Goal: Transaction & Acquisition: Obtain resource

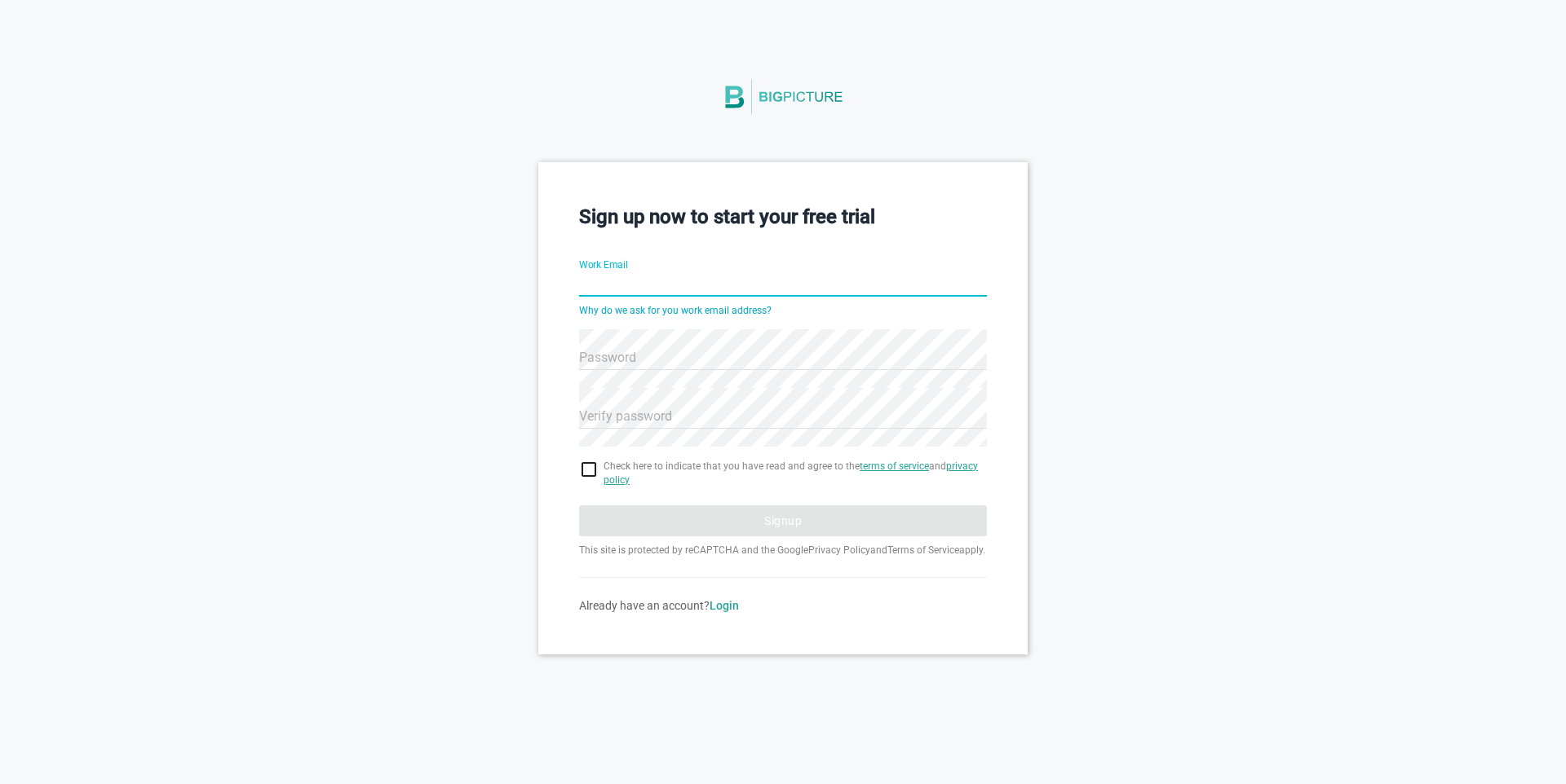
type input "[EMAIL_ADDRESS][DOMAIN_NAME]"
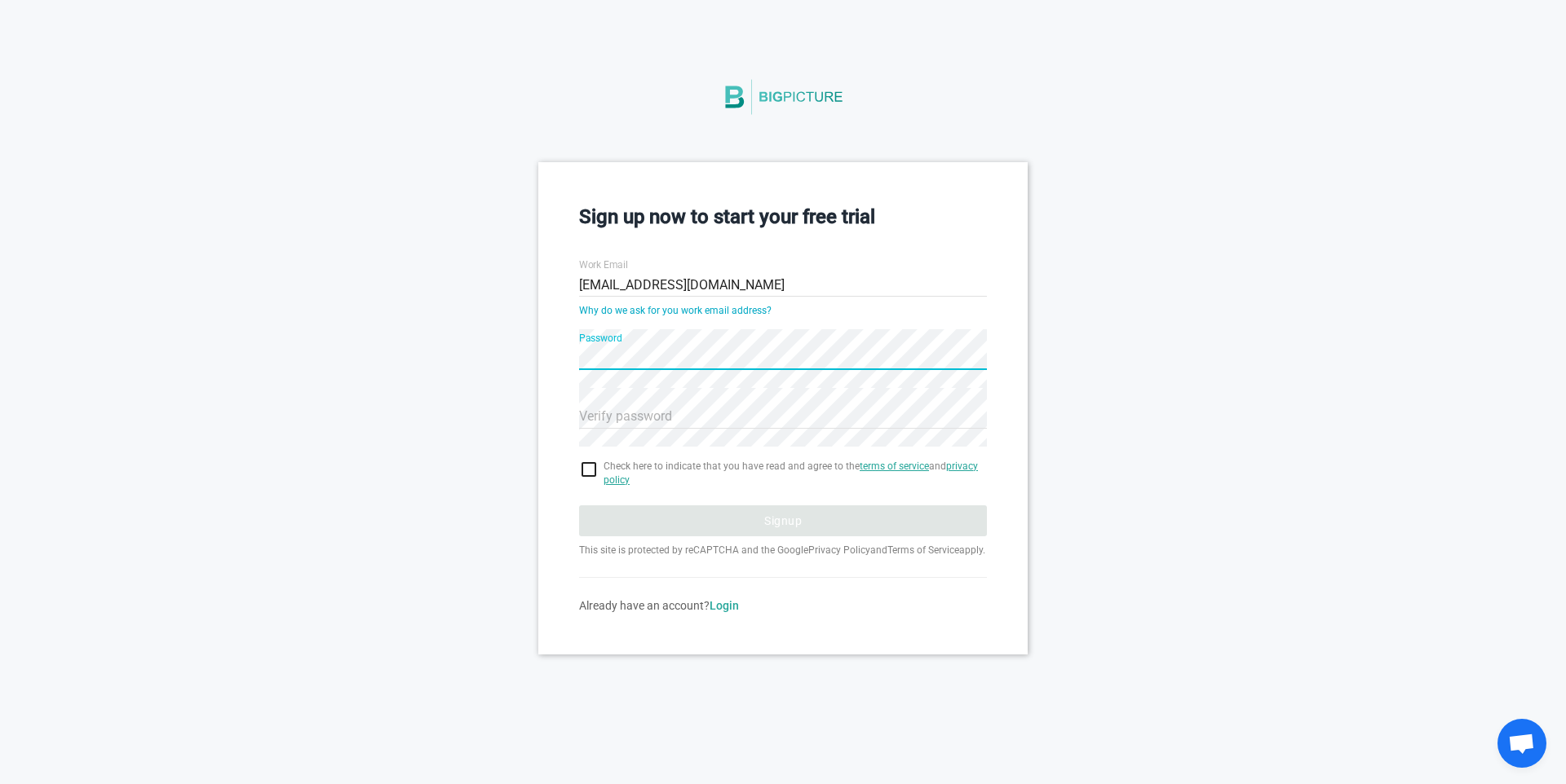
click at [528, 358] on div "Sign up now to start your free trial Work Email [EMAIL_ADDRESS][DOMAIN_NAME] Wh…" at bounding box center [783, 407] width 1566 height 491
click at [585, 467] on input "checkbox" at bounding box center [783, 469] width 408 height 20
checkbox input "true"
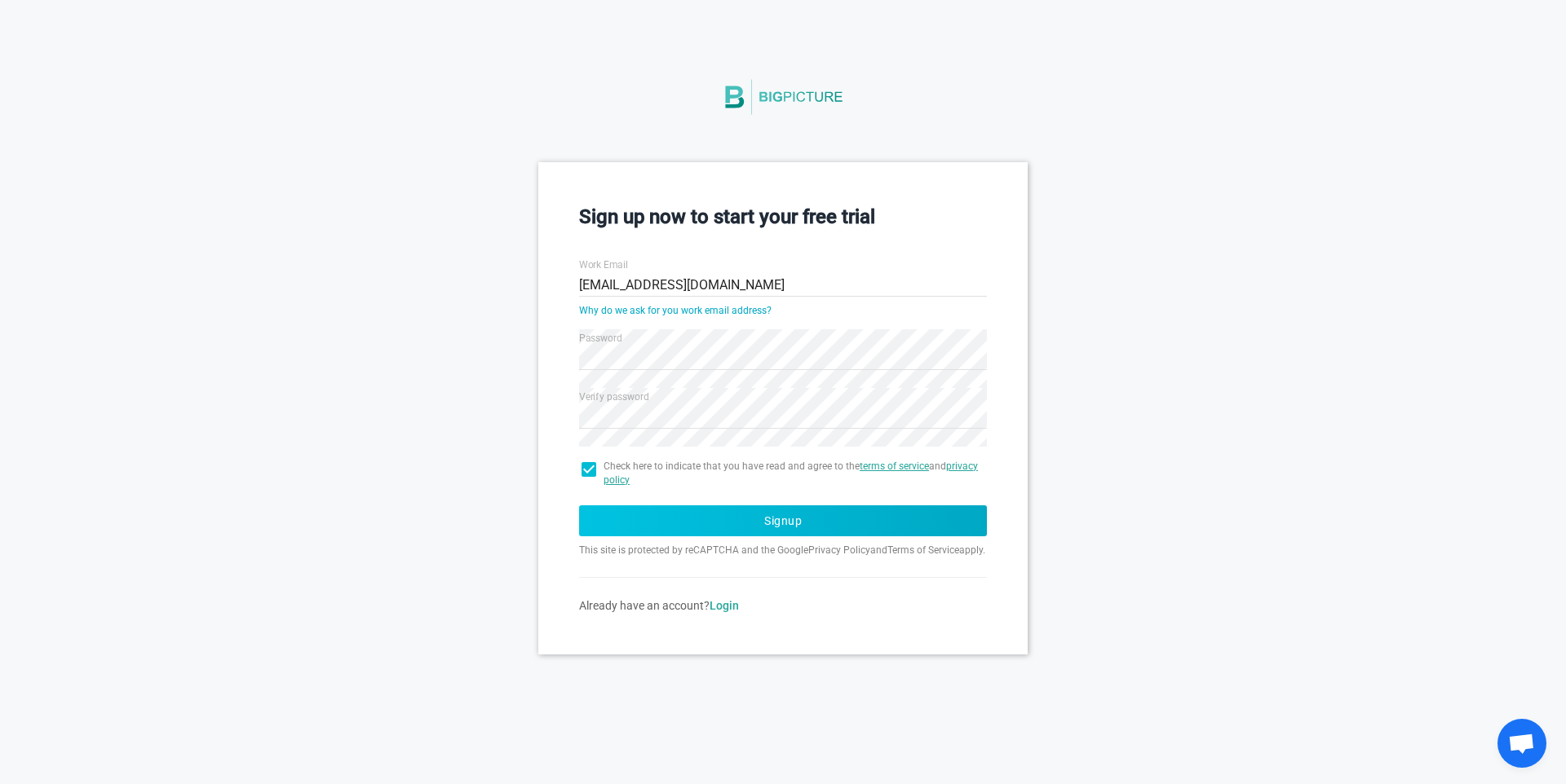
click at [727, 508] on button "Signup" at bounding box center [783, 520] width 408 height 31
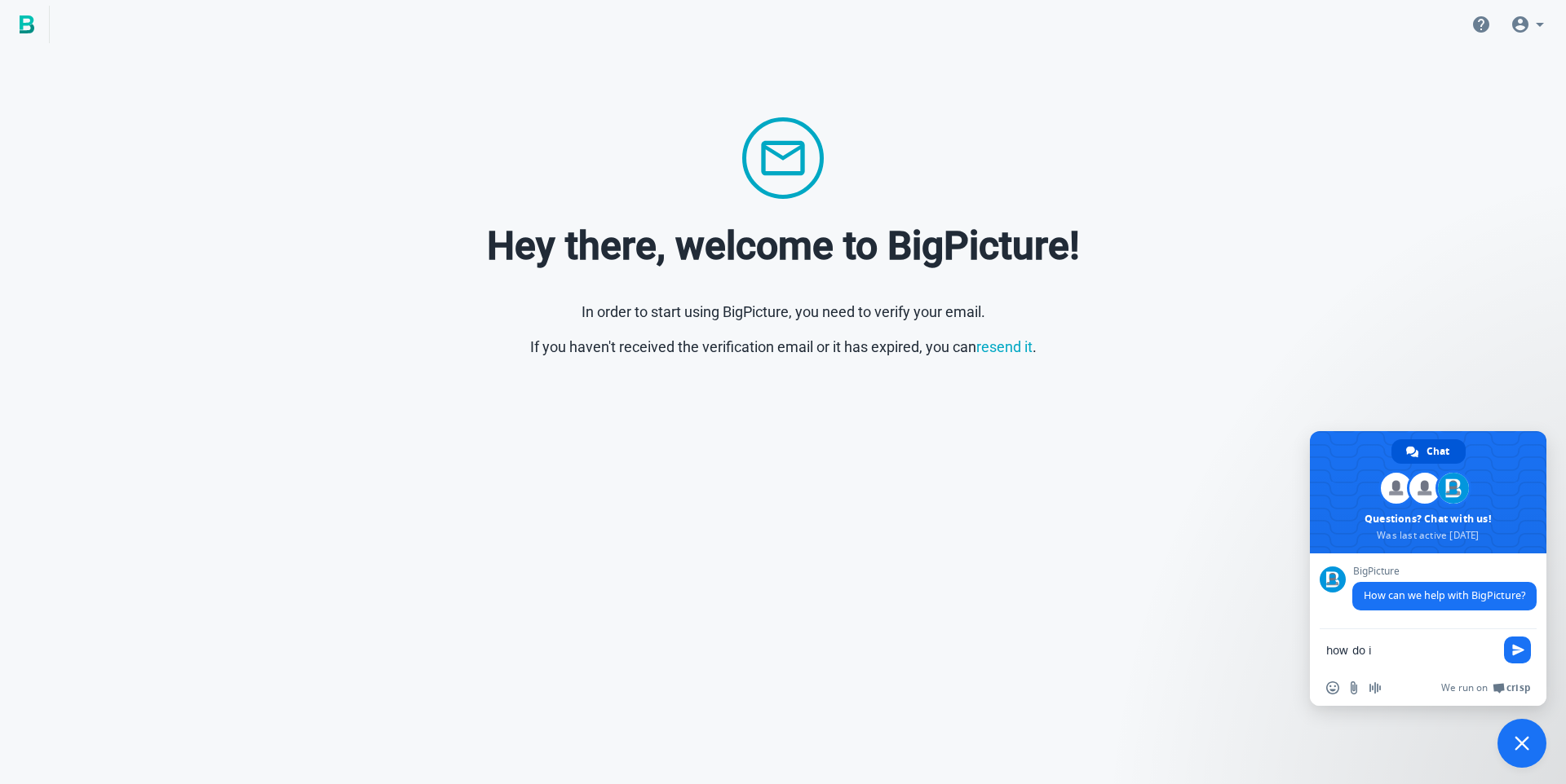
type textarea "how do i download the free dataset. download dataset button is not working"
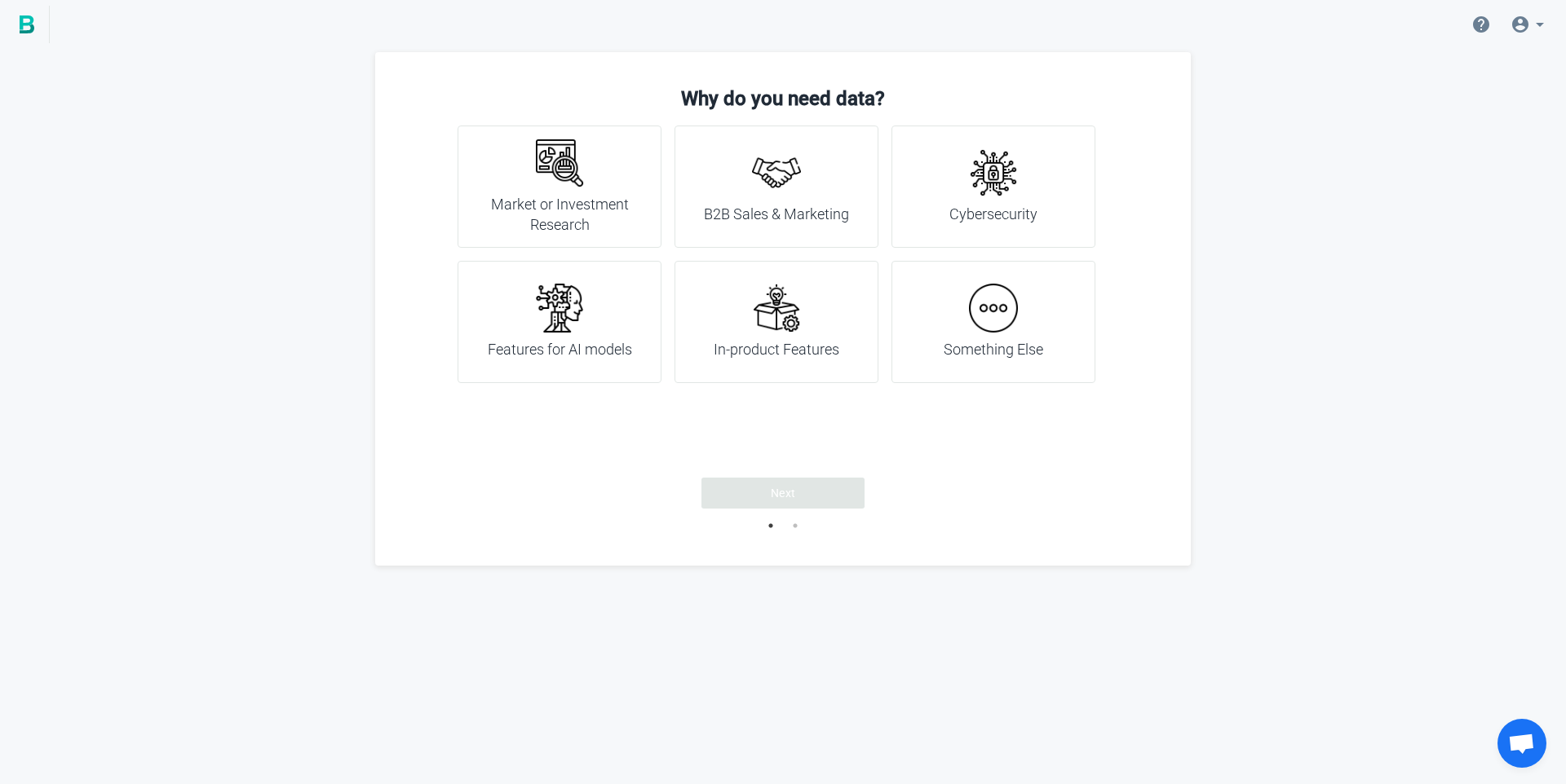
click at [791, 197] on div "B2B Sales & Marketing" at bounding box center [776, 186] width 145 height 77
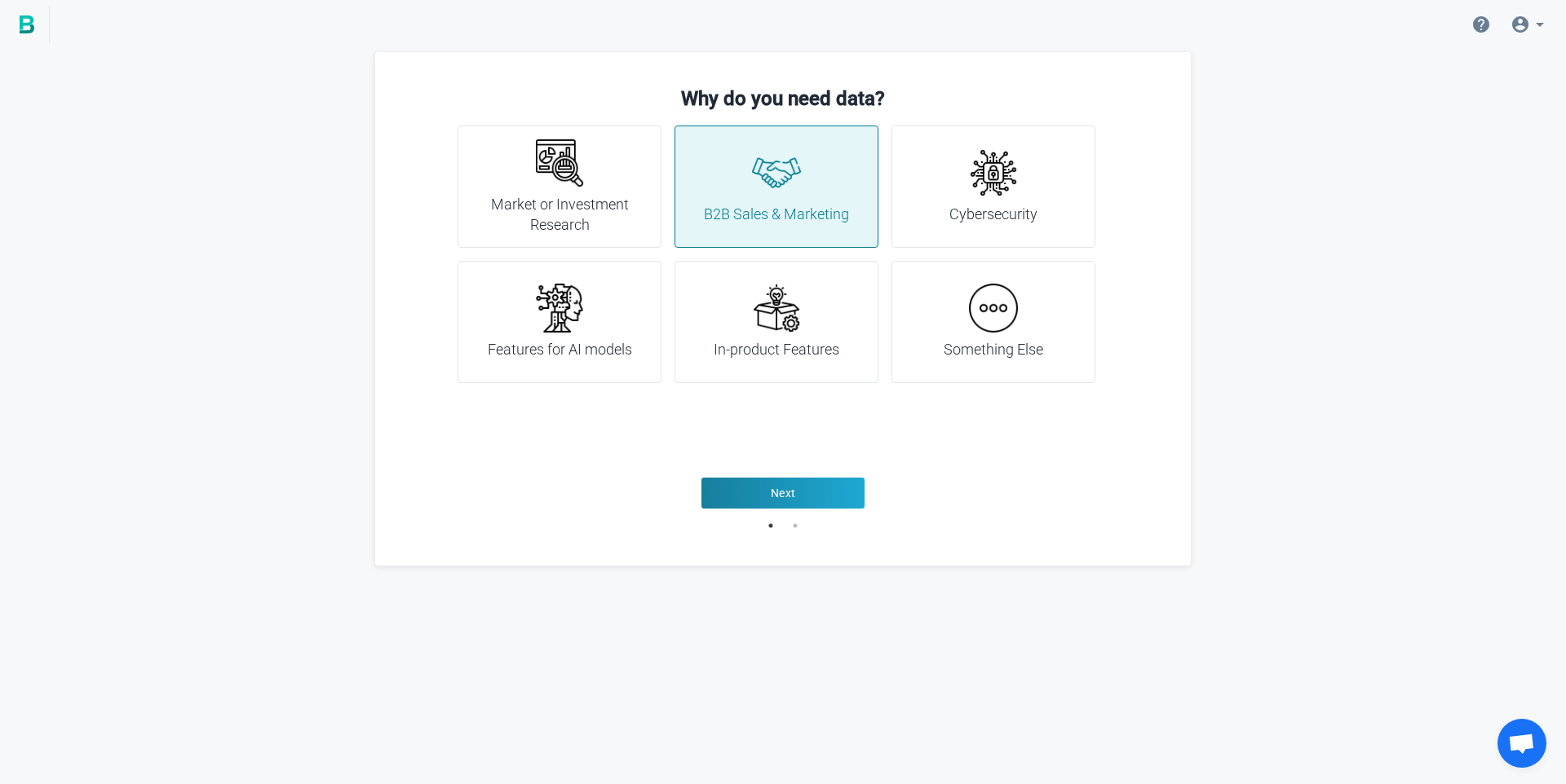
click at [786, 326] on img at bounding box center [777, 309] width 49 height 49
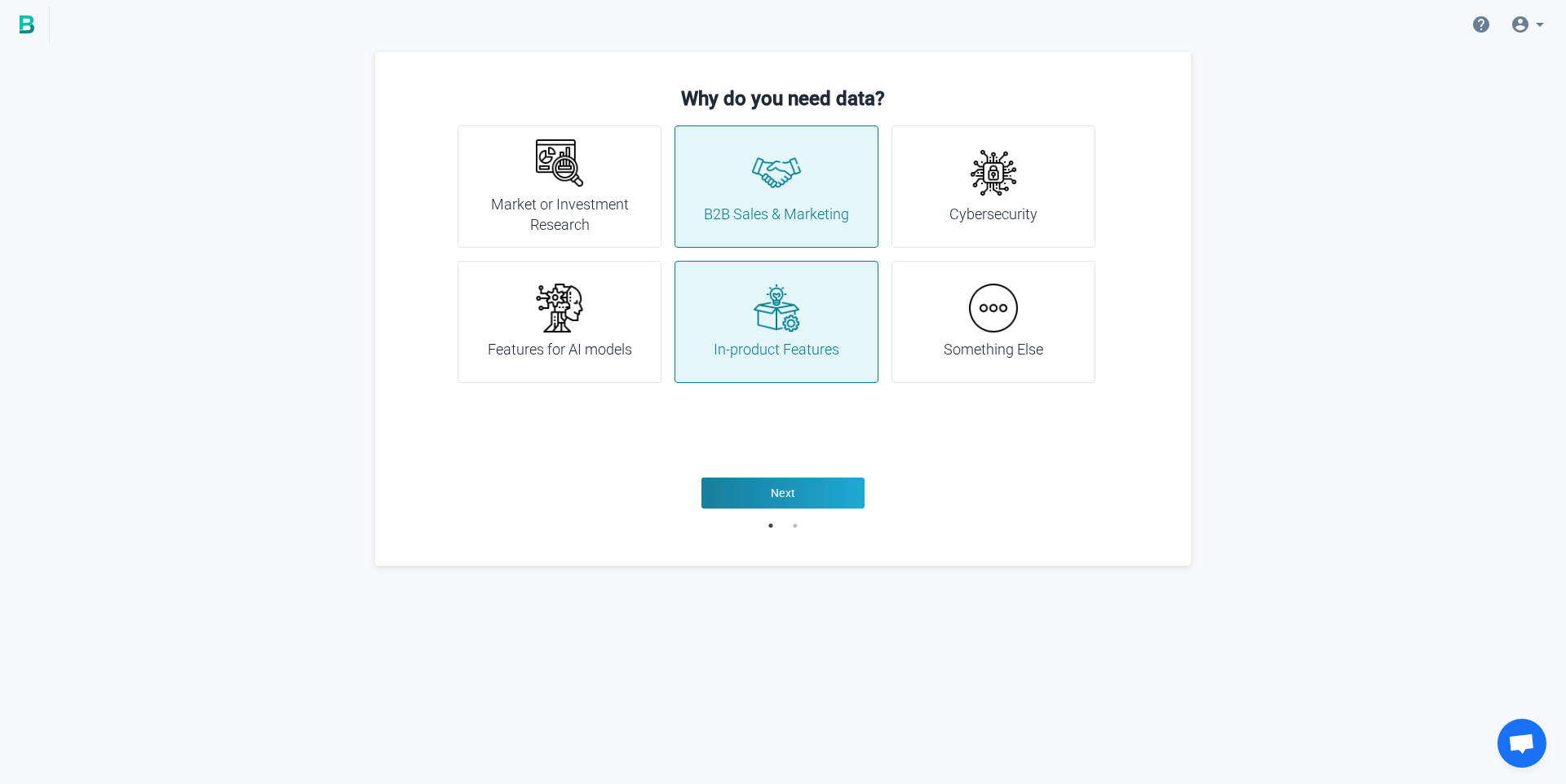
click at [973, 333] on div "Something Else" at bounding box center [993, 322] width 100 height 77
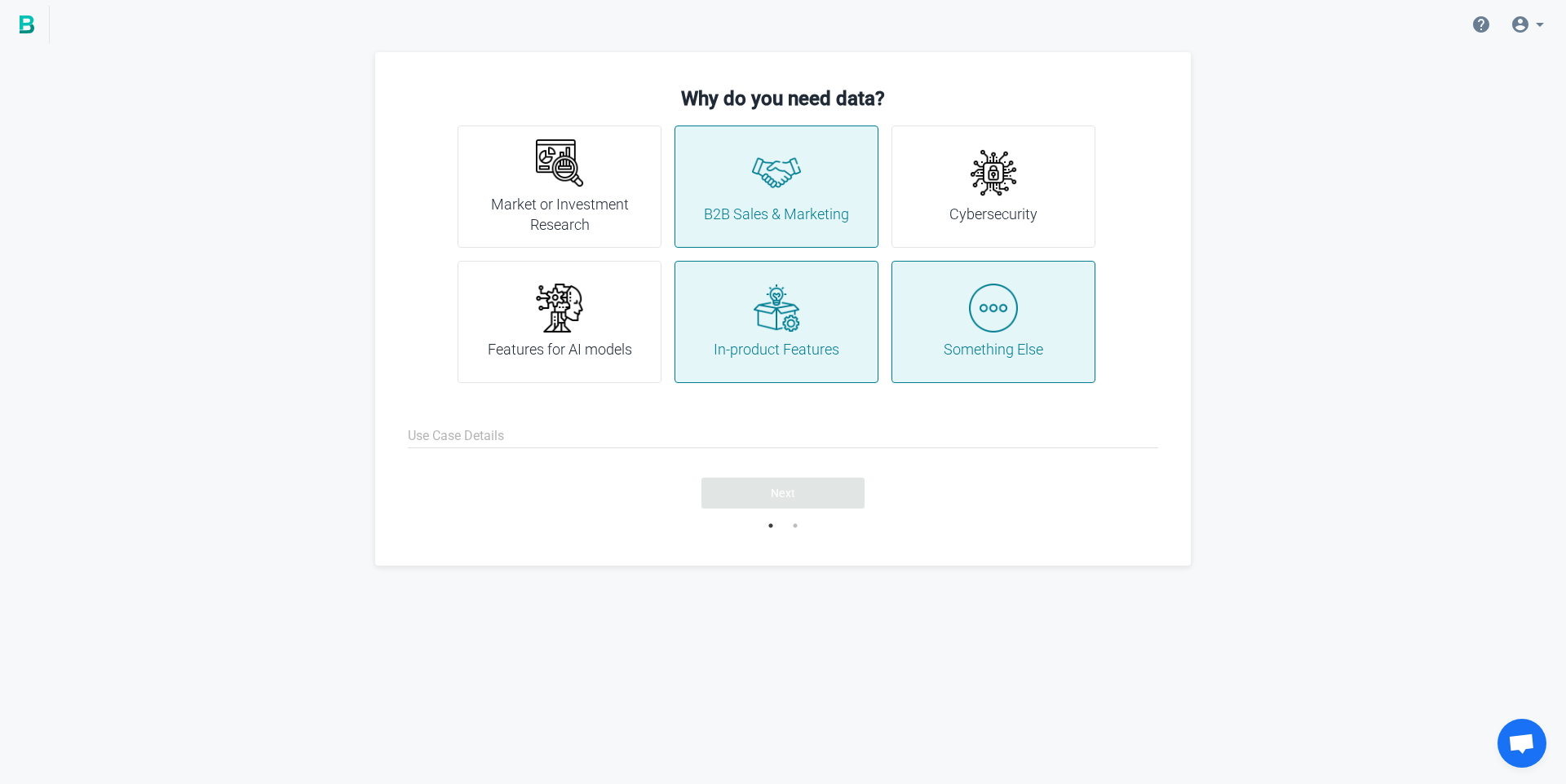
click at [816, 331] on div "In-product Features" at bounding box center [776, 322] width 125 height 77
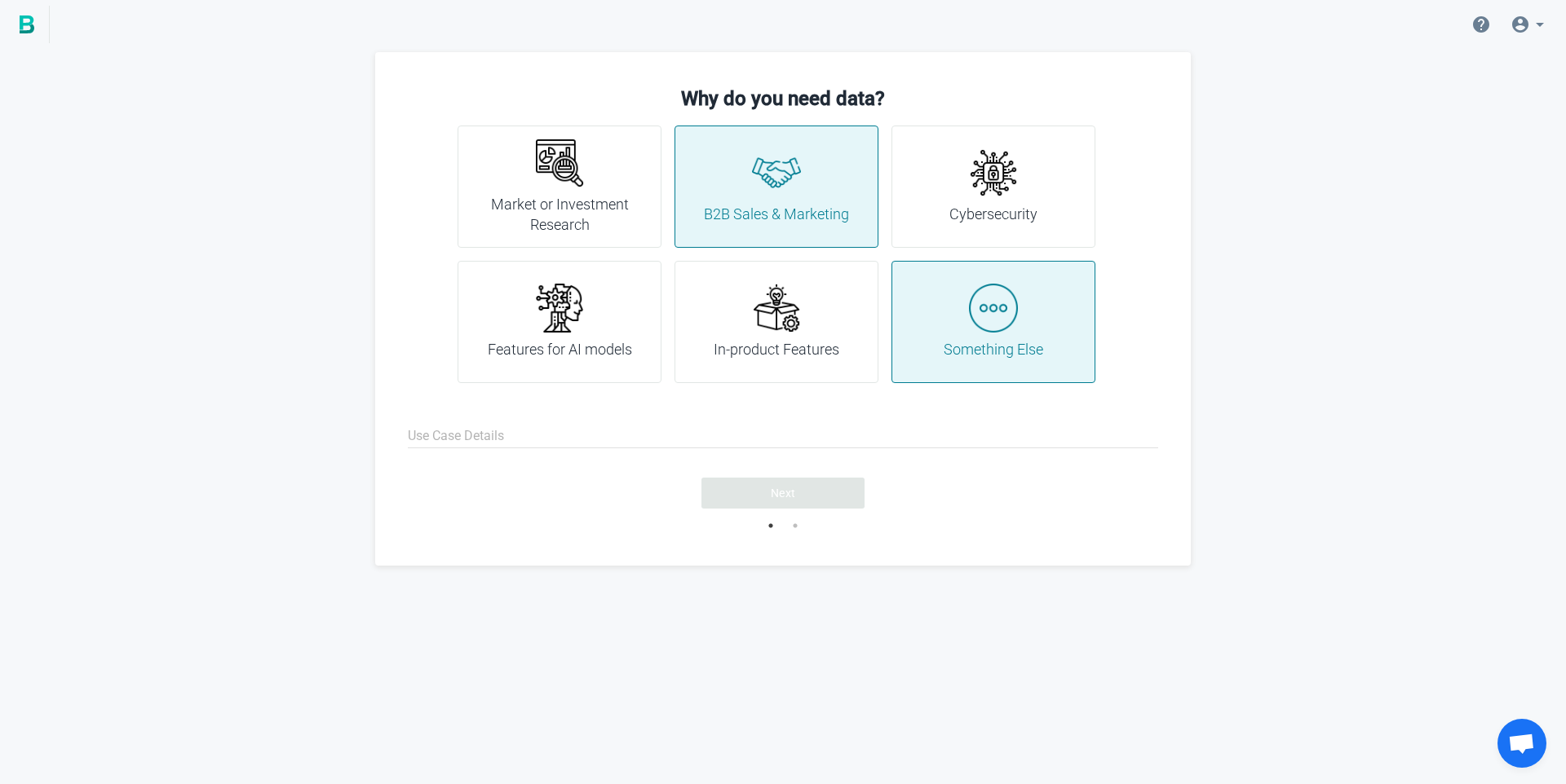
click at [797, 331] on img at bounding box center [777, 309] width 49 height 49
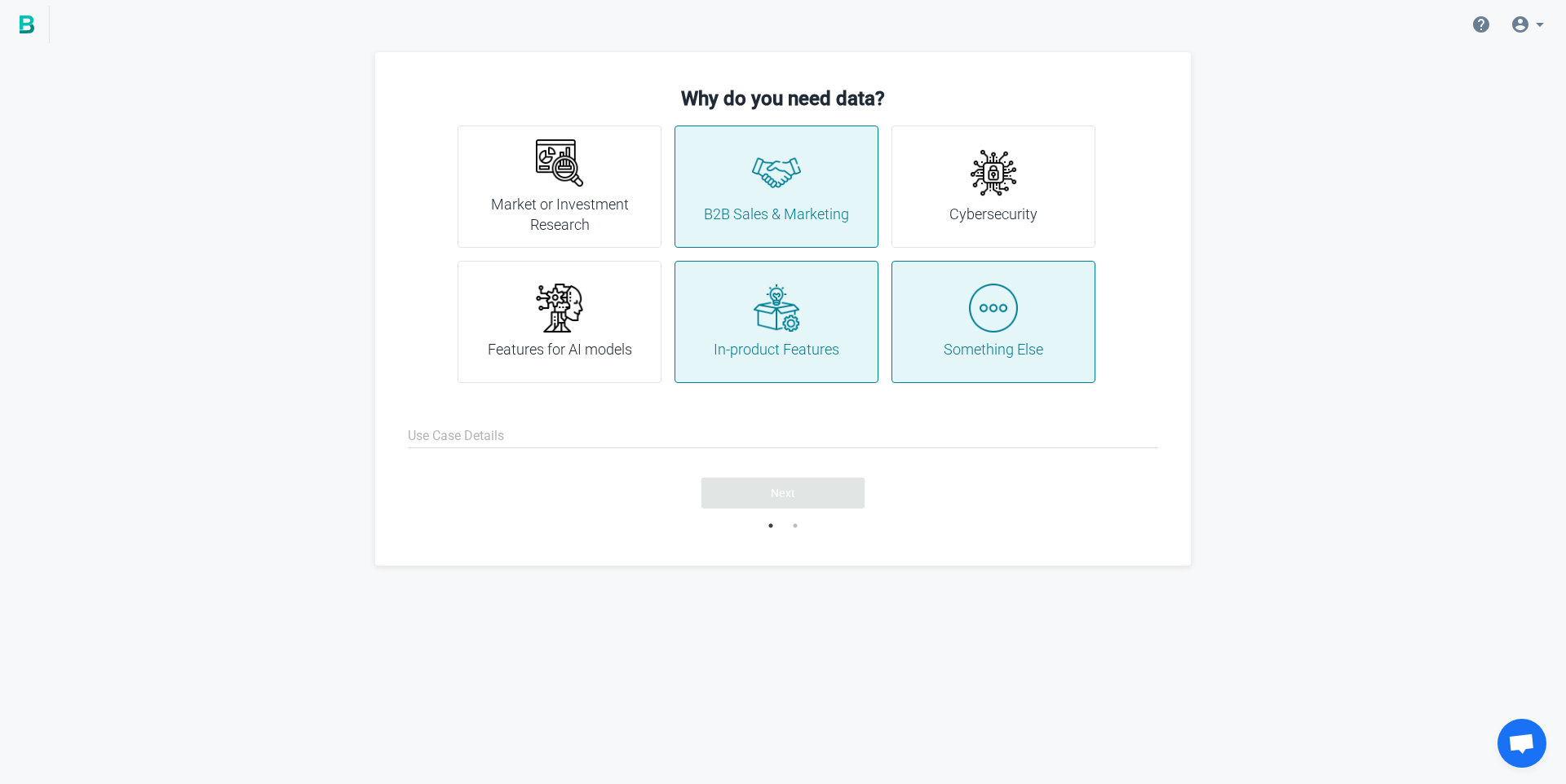
click at [809, 180] on div "B2B Sales & Marketing" at bounding box center [776, 186] width 145 height 77
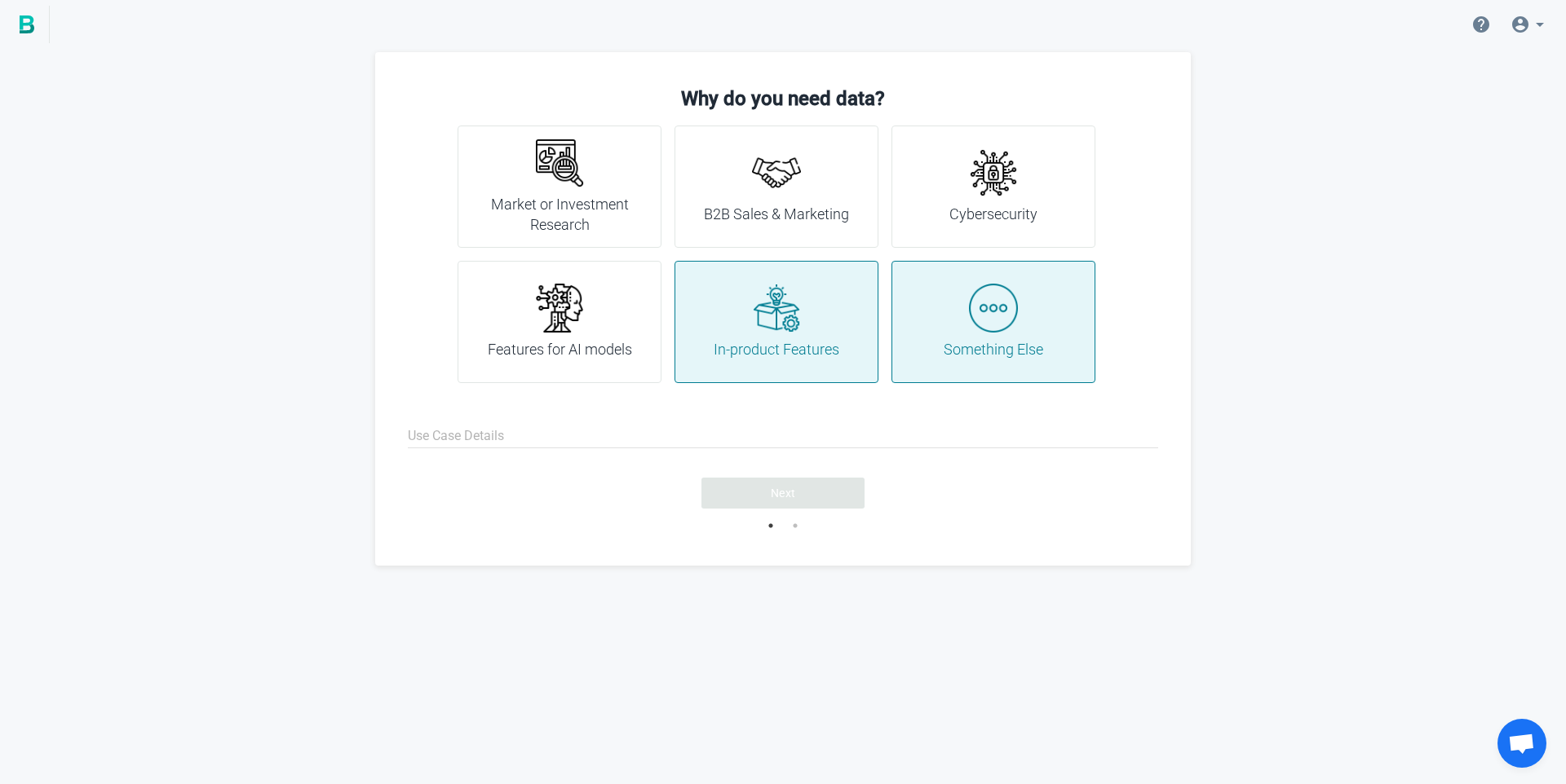
click at [1026, 335] on div "Something Else" at bounding box center [993, 322] width 100 height 77
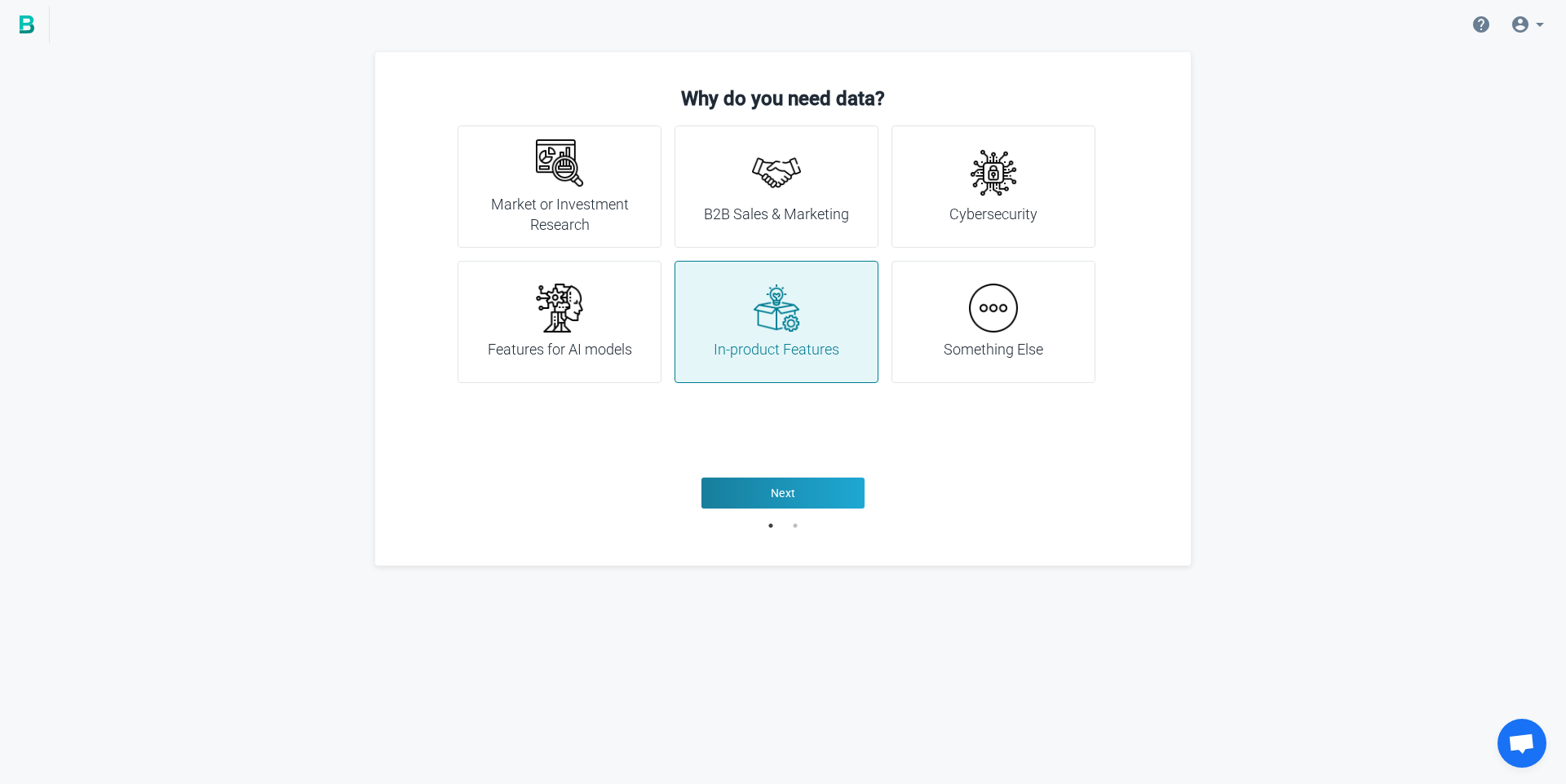
click at [581, 321] on img at bounding box center [559, 309] width 49 height 49
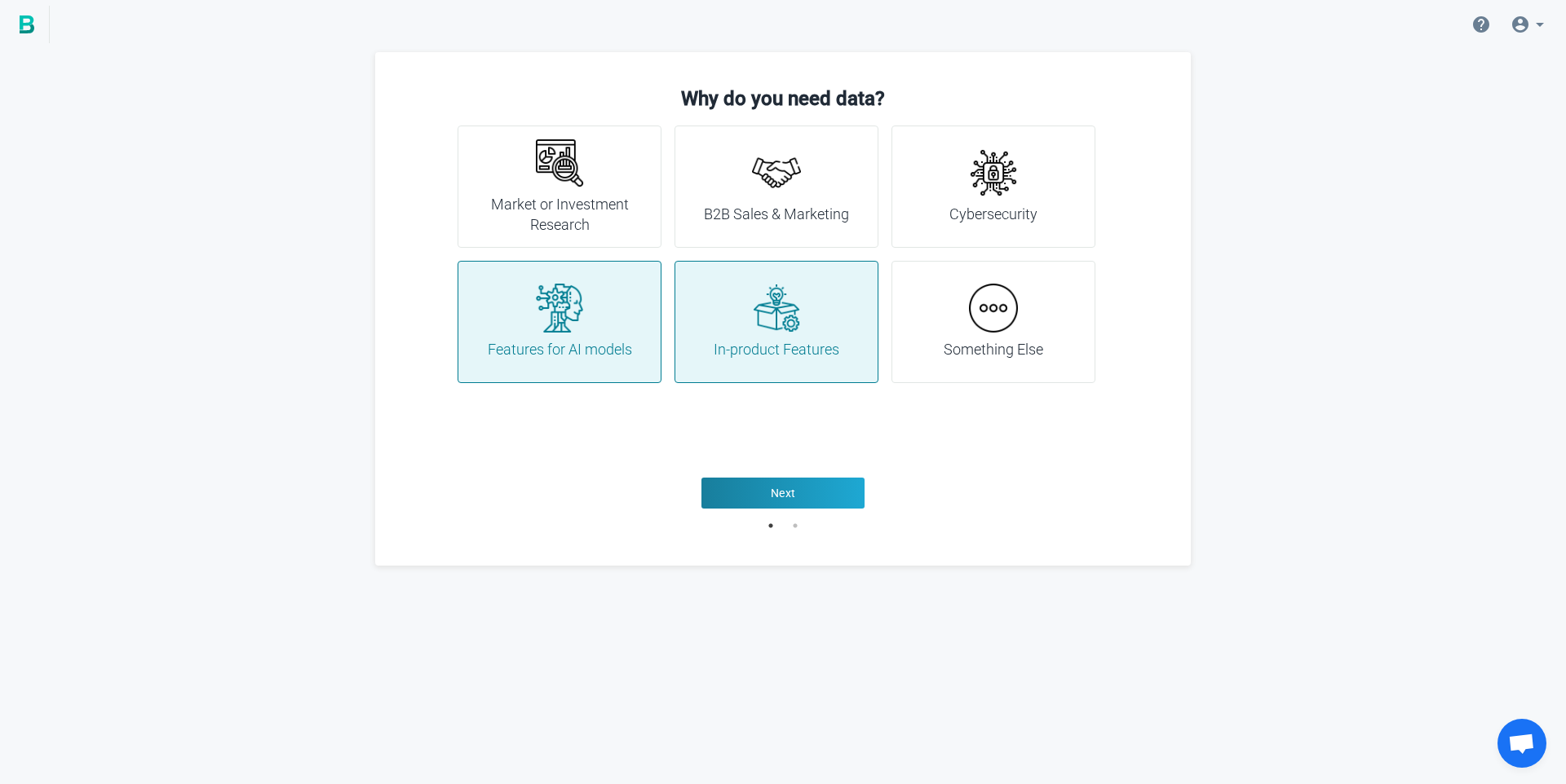
click at [778, 465] on div at bounding box center [783, 437] width 750 height 82
click at [988, 301] on img at bounding box center [994, 309] width 49 height 49
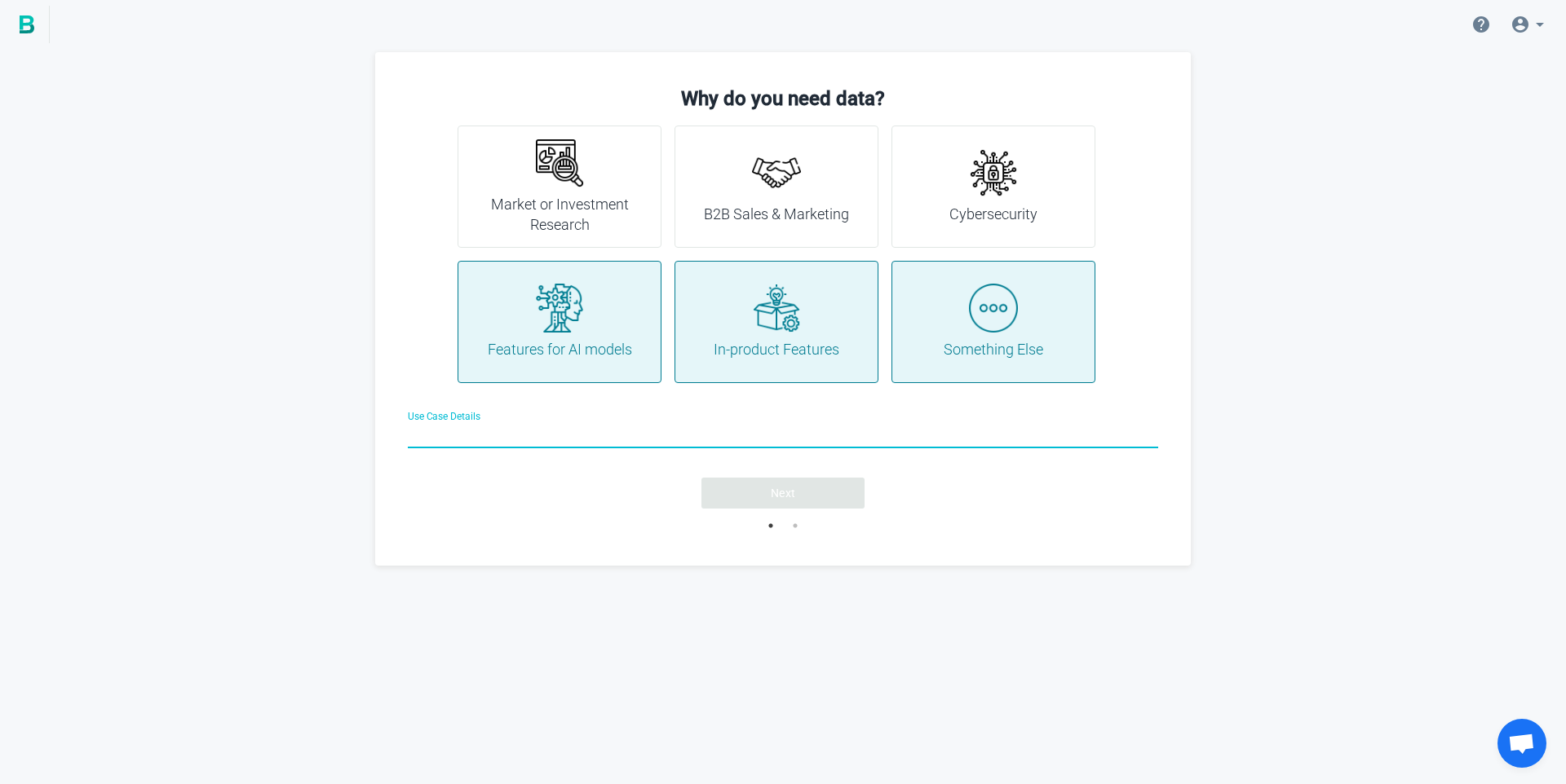
click at [748, 342] on h4 "In-product Features" at bounding box center [776, 349] width 125 height 21
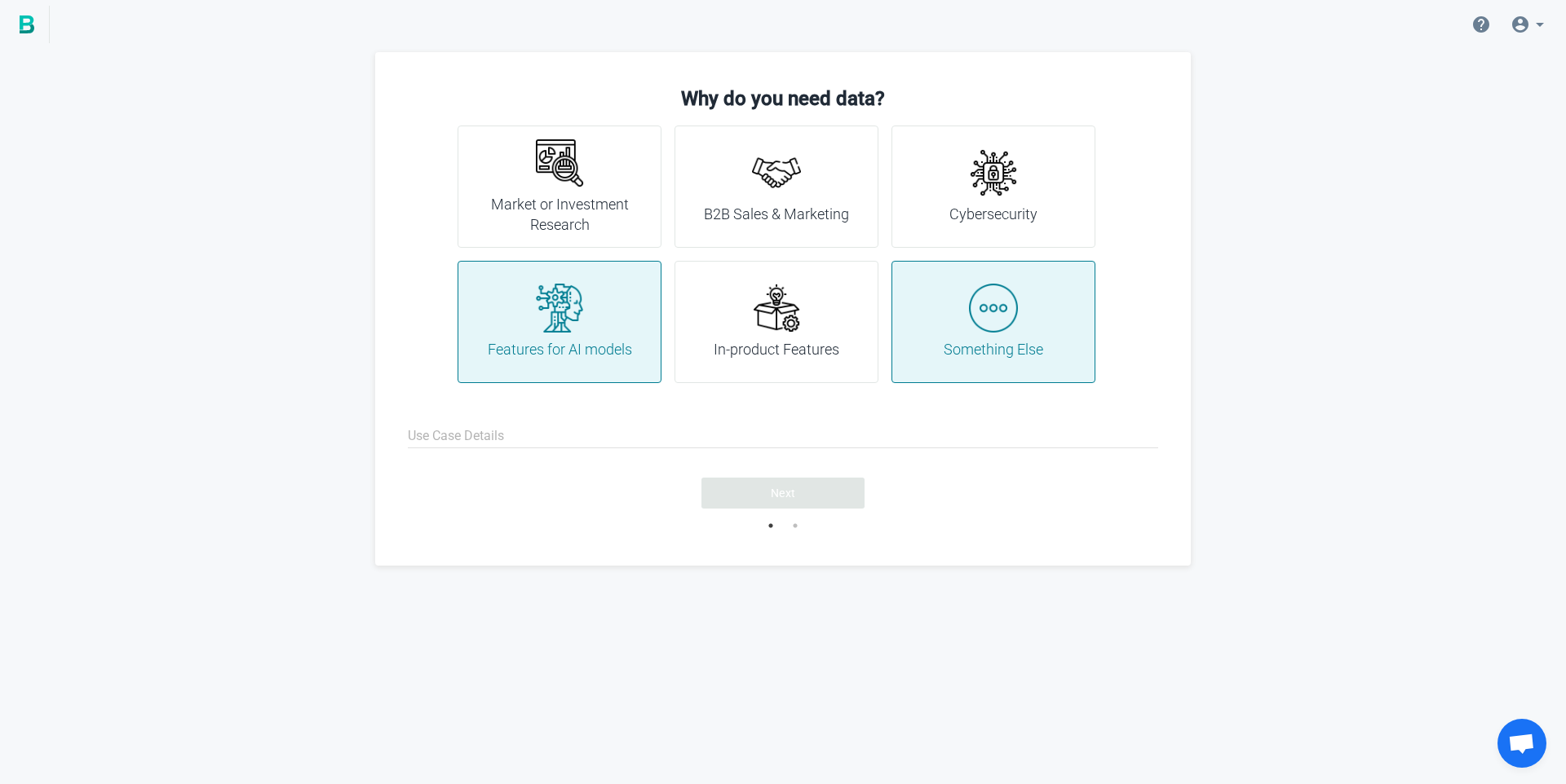
click at [998, 320] on img at bounding box center [994, 309] width 49 height 49
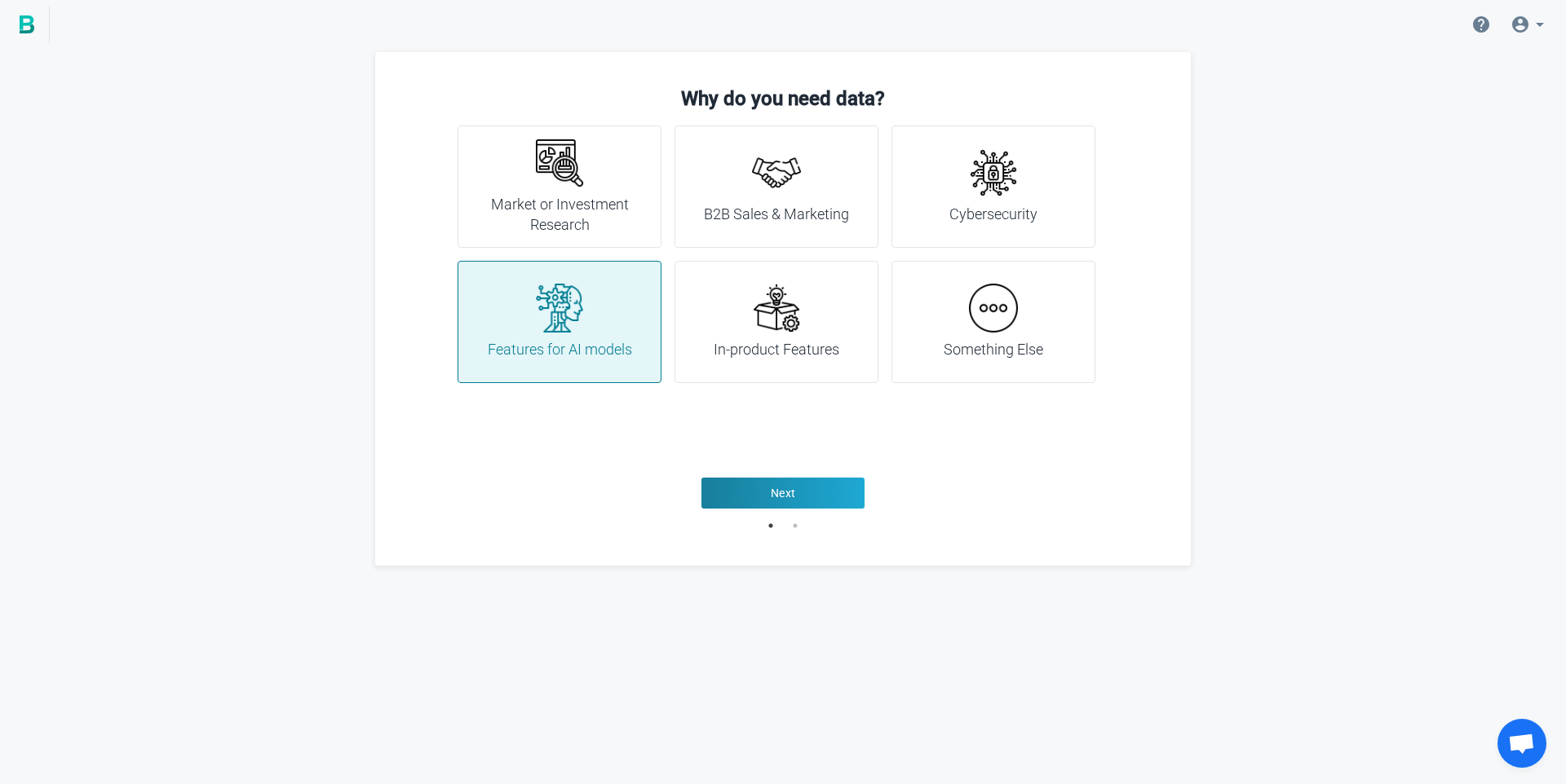
click at [823, 321] on div "In-product Features" at bounding box center [776, 322] width 125 height 77
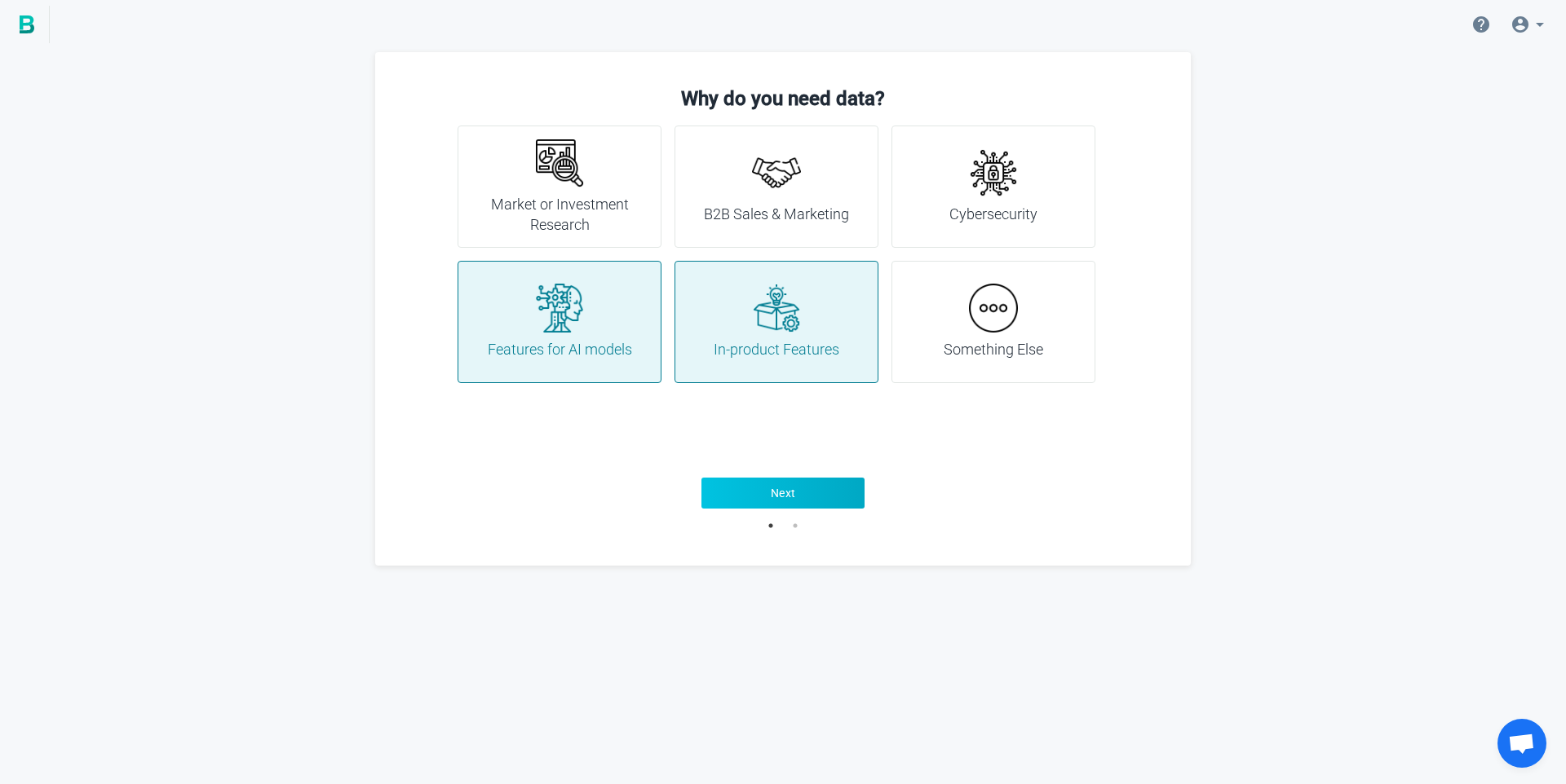
click at [821, 505] on button "Next" at bounding box center [783, 492] width 163 height 31
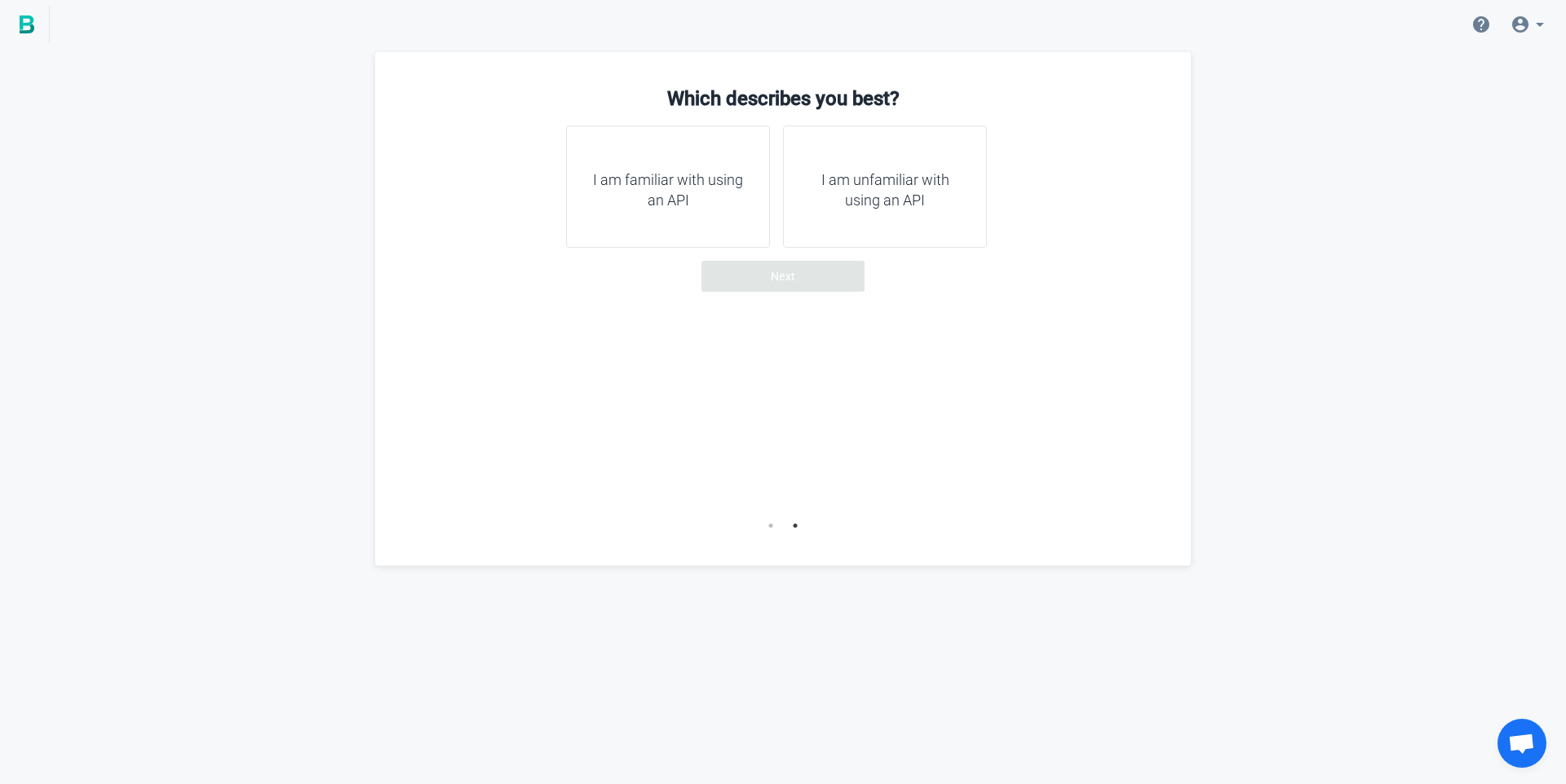
click at [660, 183] on h4 "I am familiar with using an API" at bounding box center [667, 190] width 163 height 41
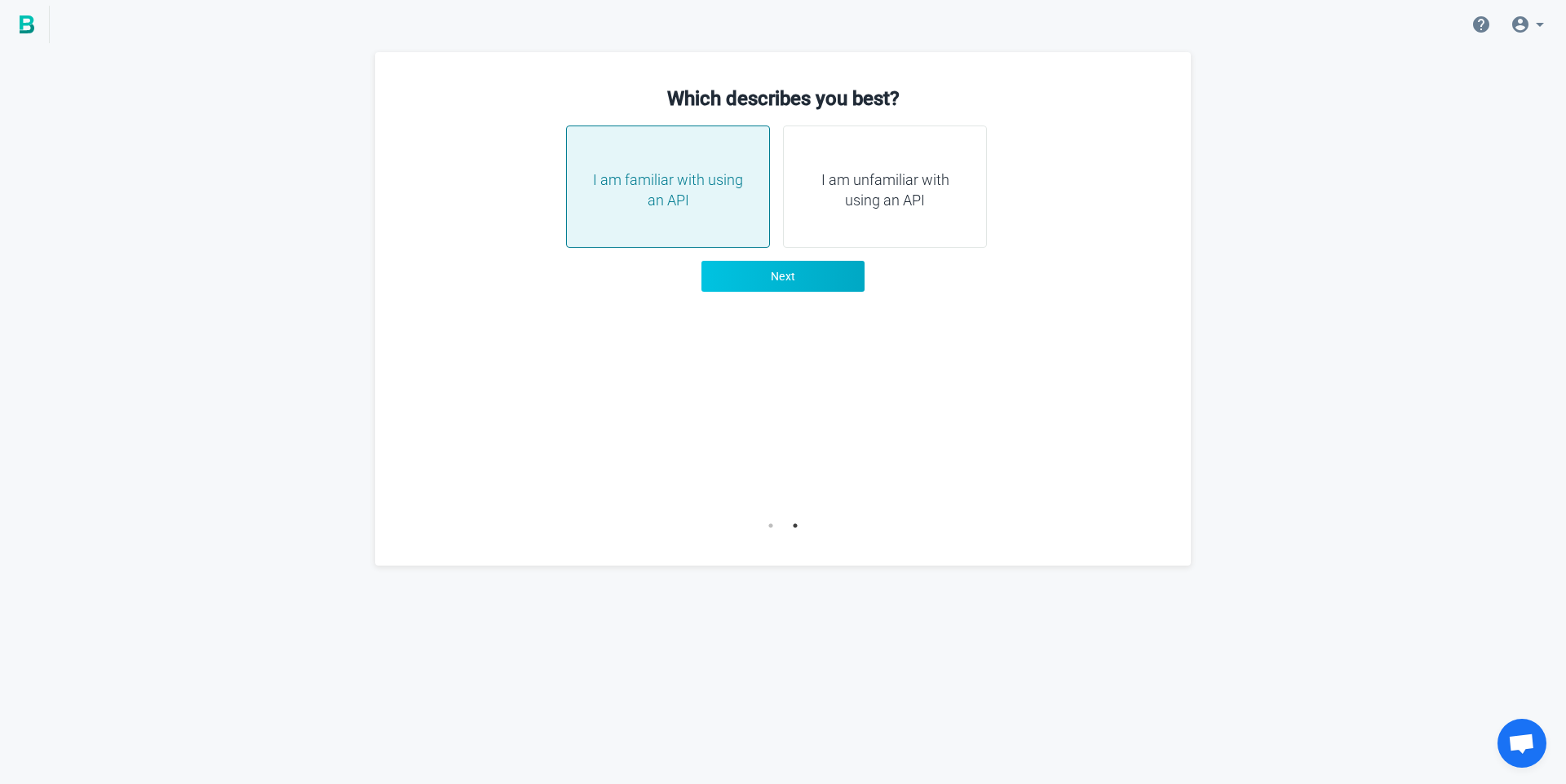
click at [803, 289] on button "Next" at bounding box center [783, 275] width 163 height 31
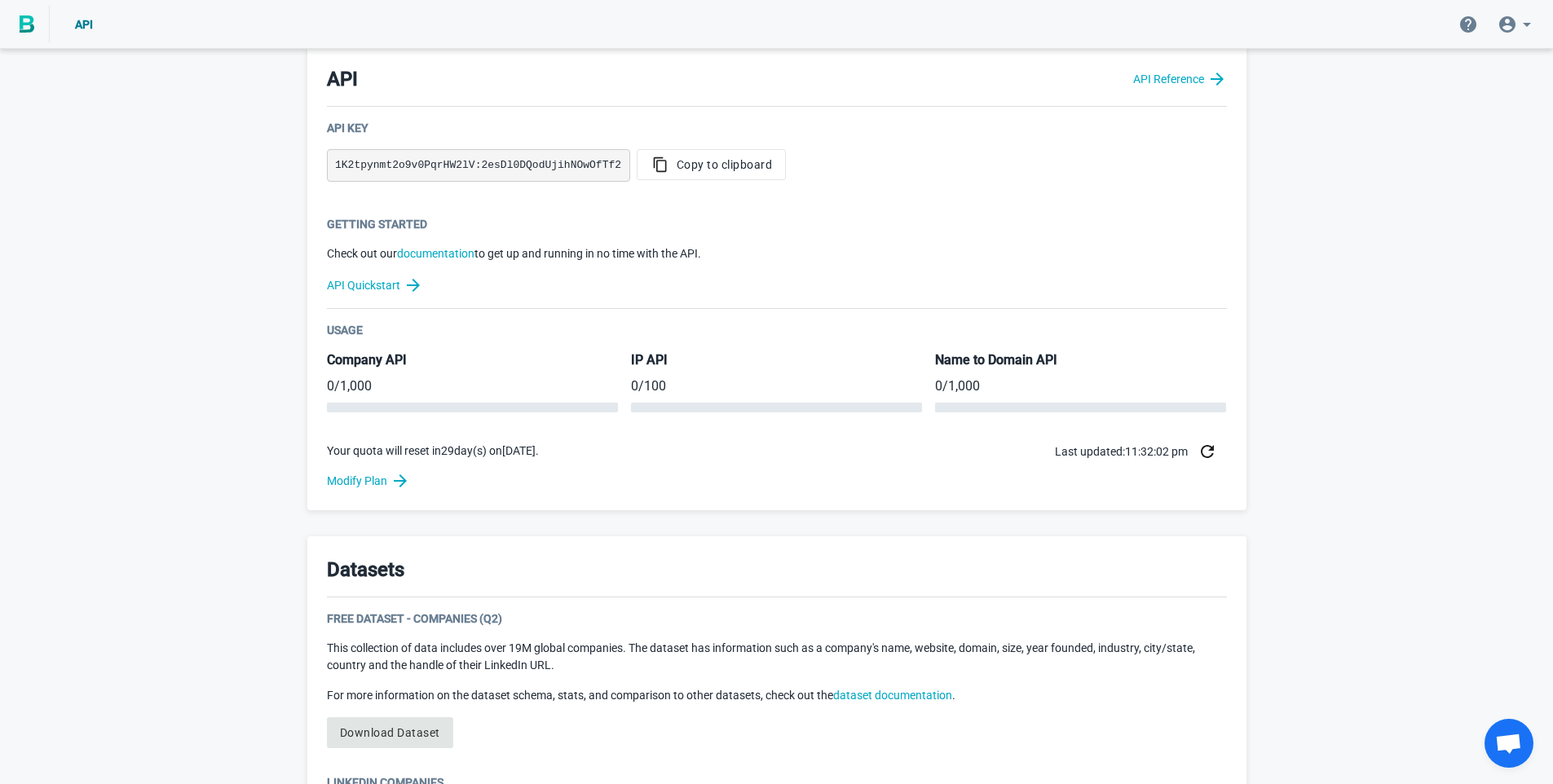
scroll to position [617, 0]
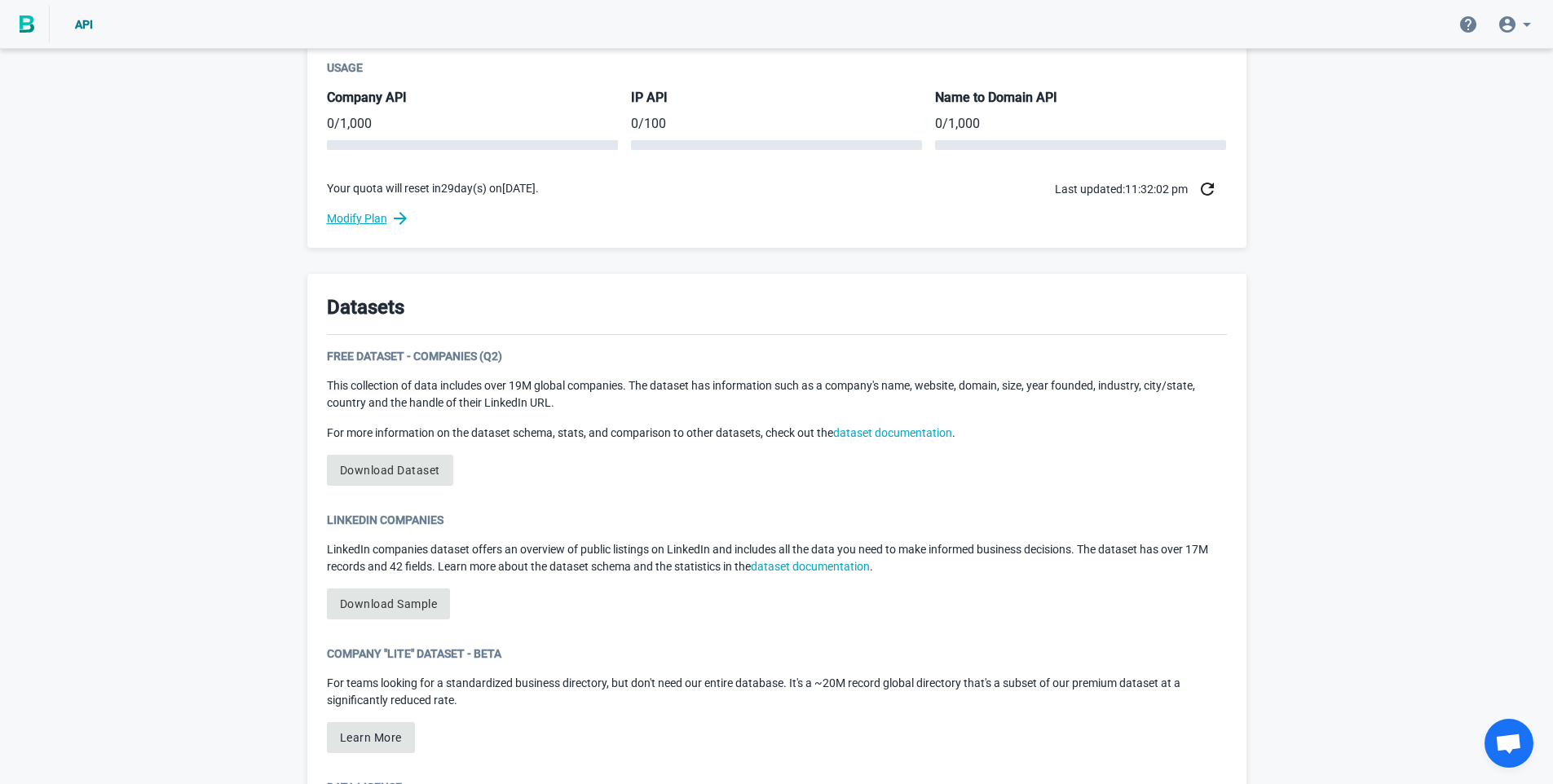
click at [387, 213] on link "Modify Plan" at bounding box center [776, 219] width 900 height 20
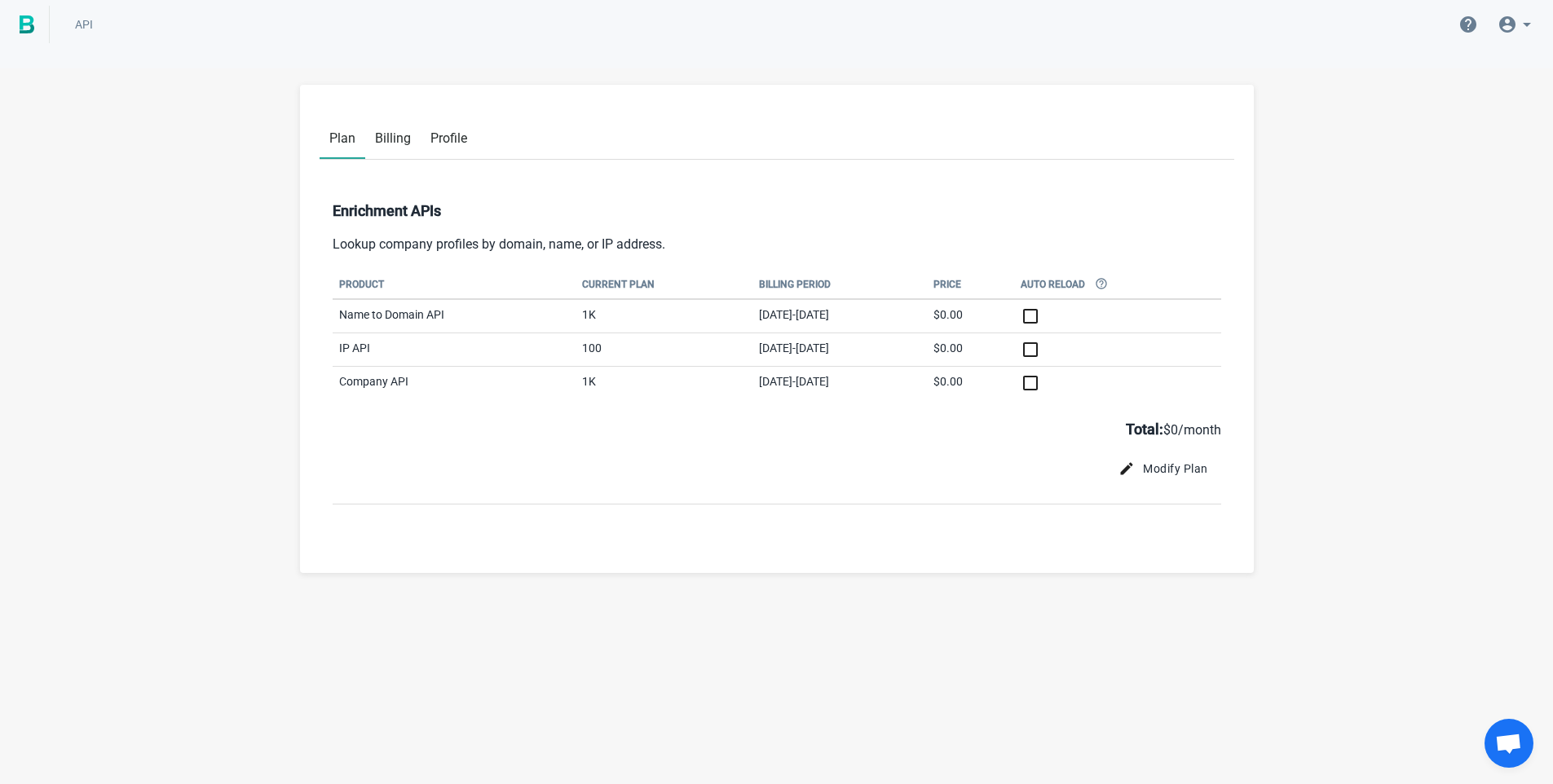
click at [575, 307] on td "1K" at bounding box center [663, 316] width 176 height 35
click at [1082, 320] on input "checkbox" at bounding box center [1118, 317] width 193 height 20
click at [1085, 300] on td at bounding box center [1117, 316] width 206 height 35
click at [1081, 319] on input "checkbox" at bounding box center [1118, 317] width 193 height 20
checkbox input "false"
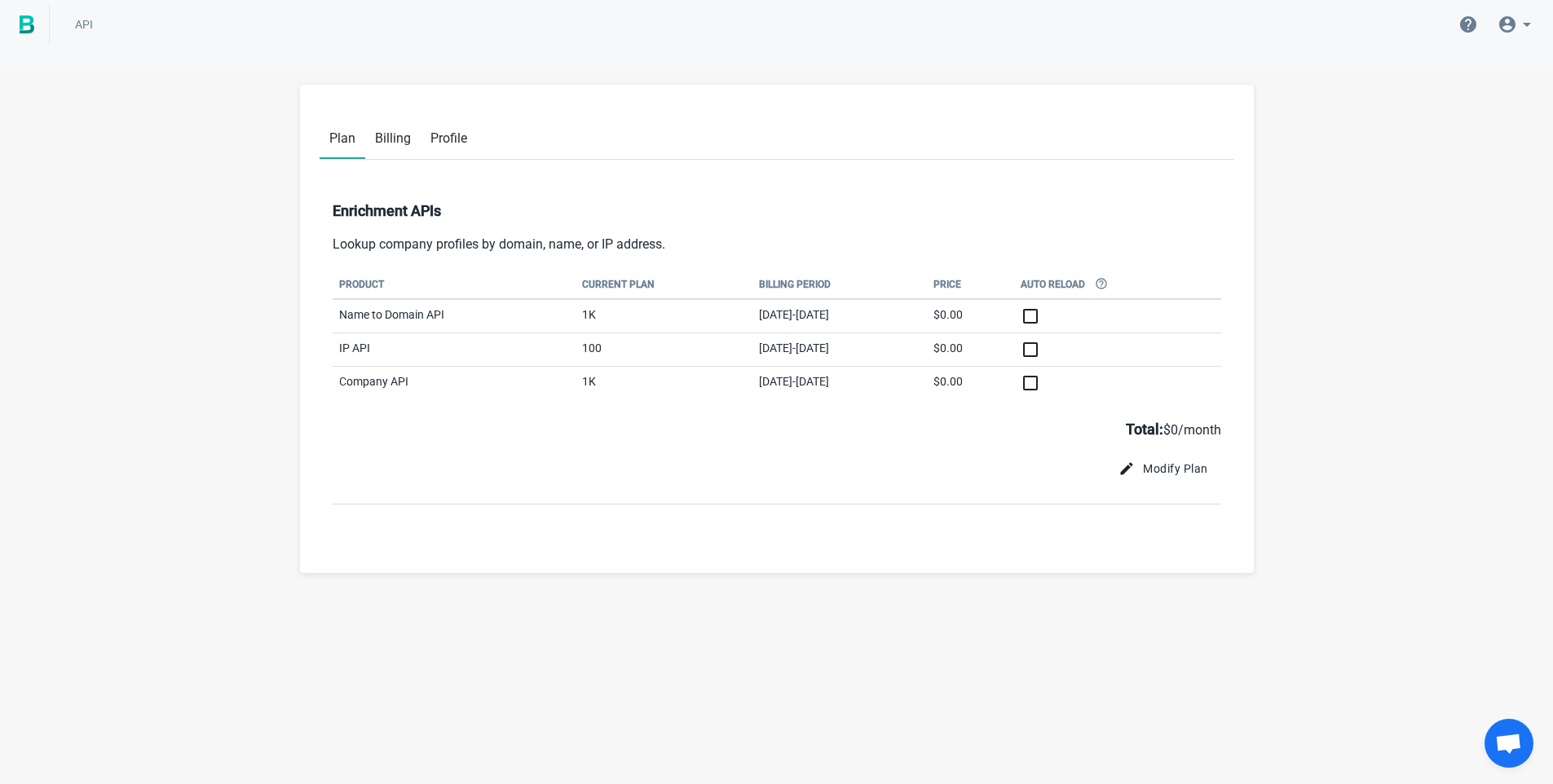
drag, startPoint x: 544, startPoint y: 313, endPoint x: 533, endPoint y: 313, distance: 11.0
click at [575, 313] on td "1K" at bounding box center [663, 316] width 176 height 35
click at [397, 122] on link "Billing" at bounding box center [393, 136] width 55 height 41
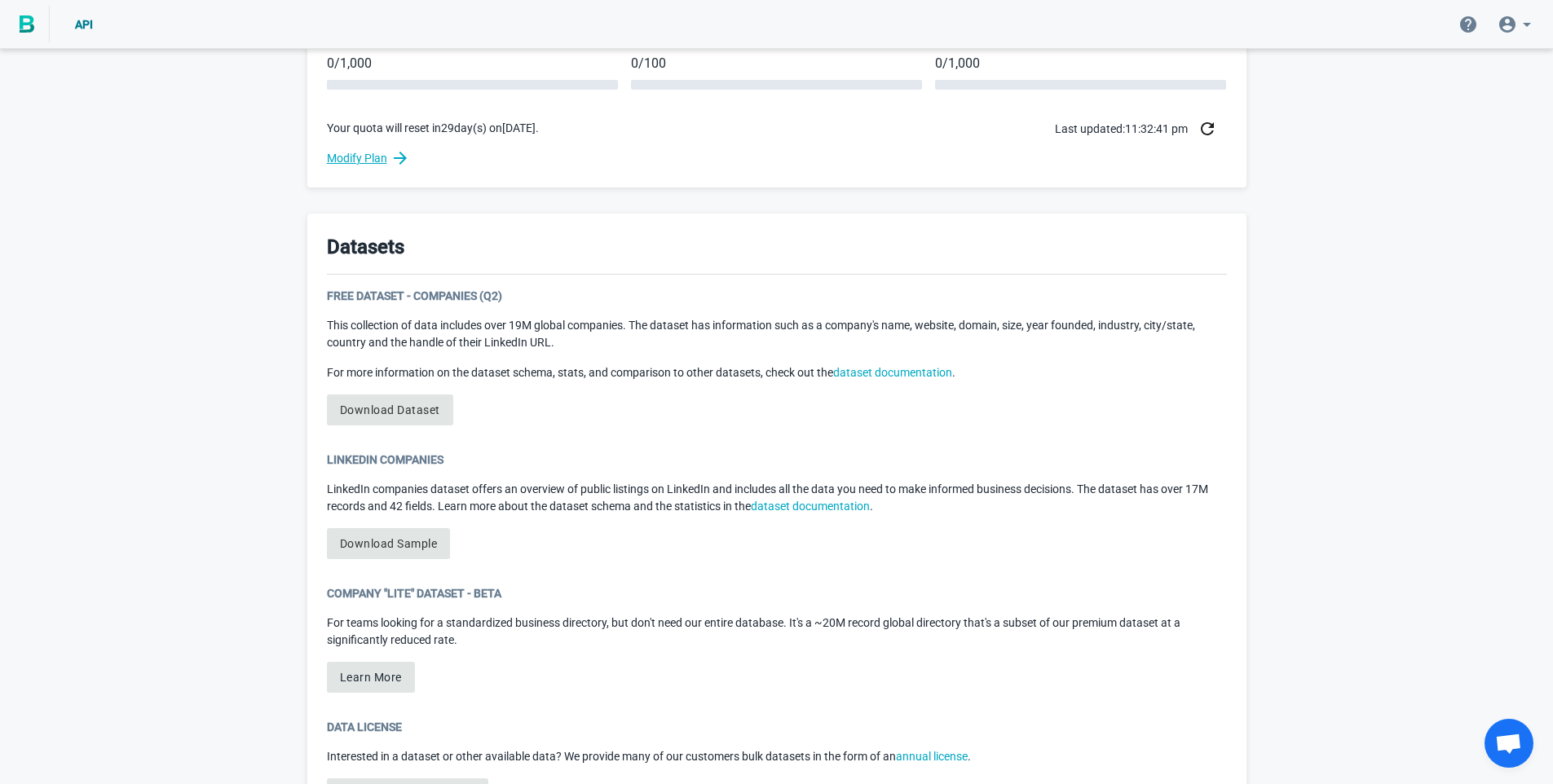
scroll to position [711, 0]
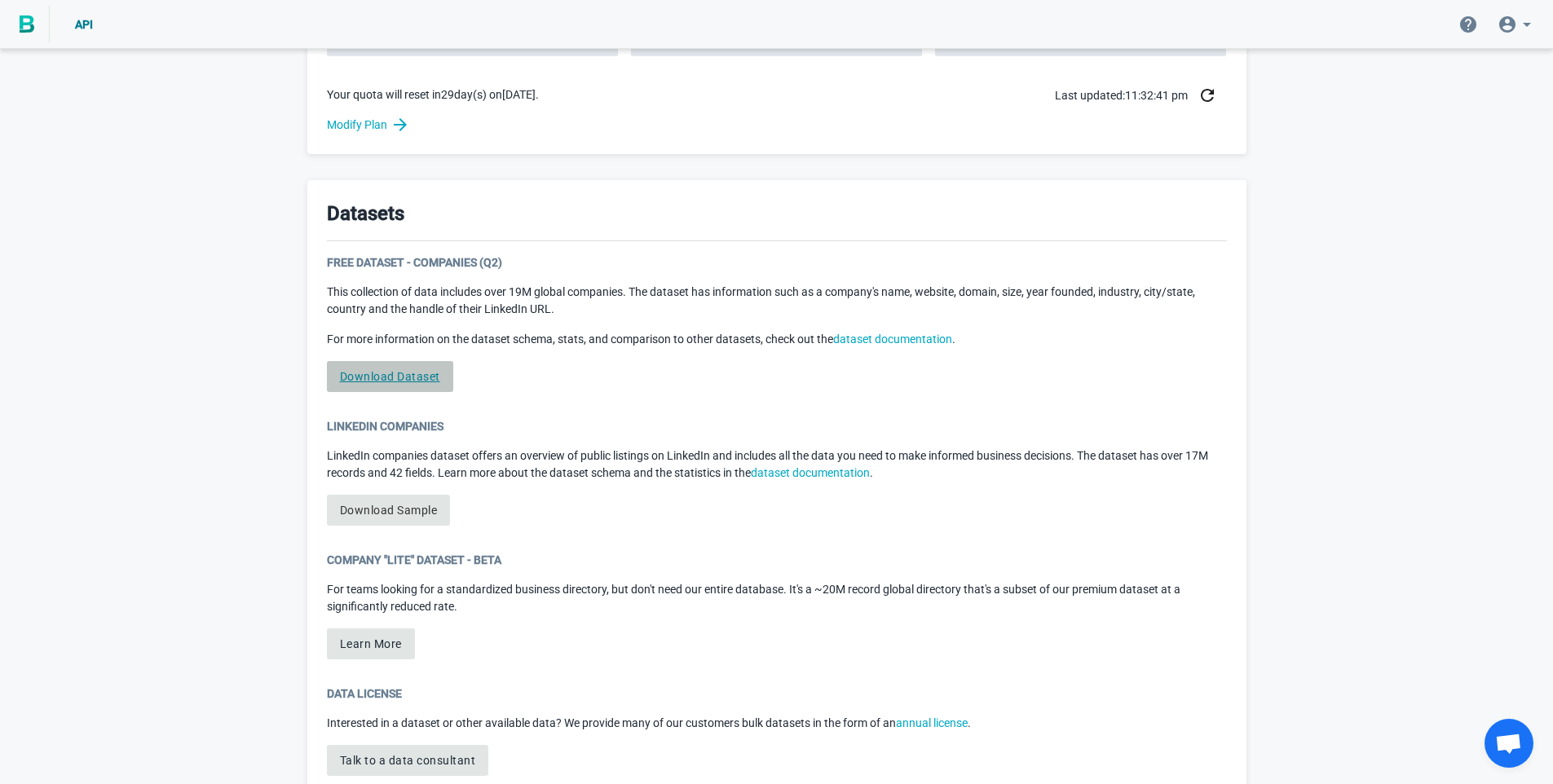
click at [383, 377] on link "Download Dataset" at bounding box center [390, 376] width 126 height 31
click at [905, 334] on link "dataset documentation" at bounding box center [893, 338] width 119 height 13
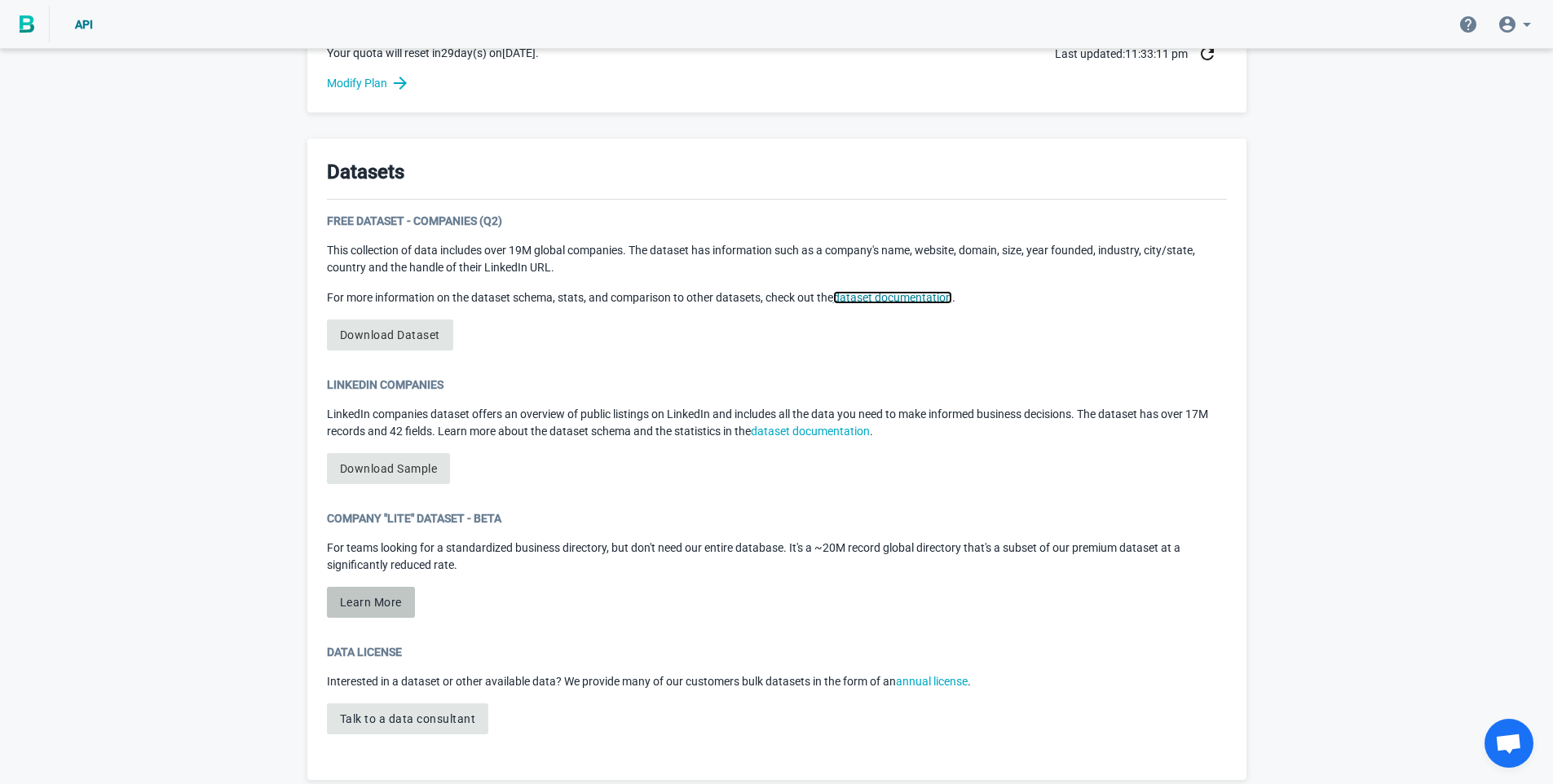
scroll to position [768, 0]
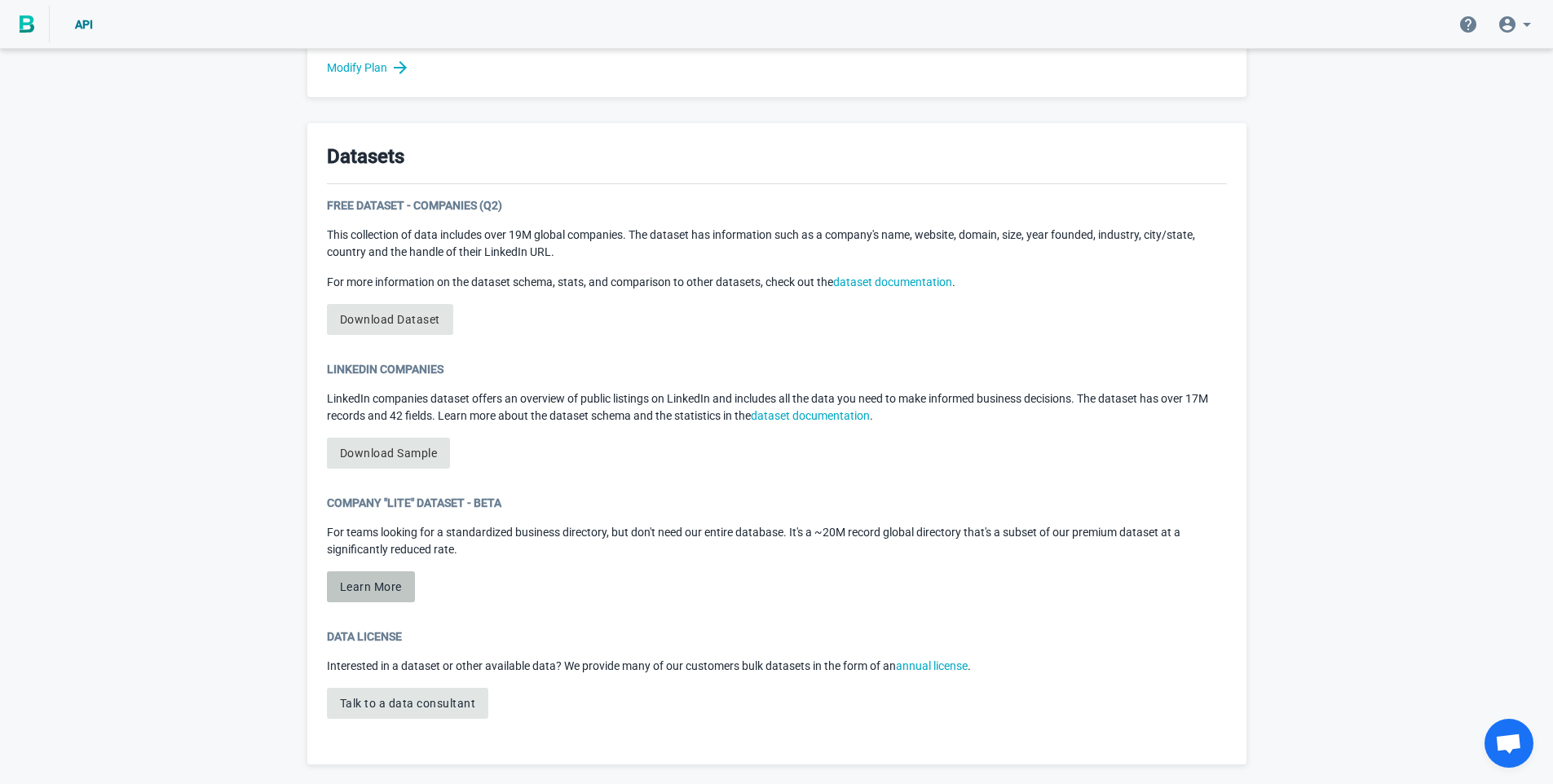
click at [386, 594] on button "Learn More" at bounding box center [370, 586] width 88 height 31
click at [382, 585] on button "Learn More" at bounding box center [370, 586] width 88 height 31
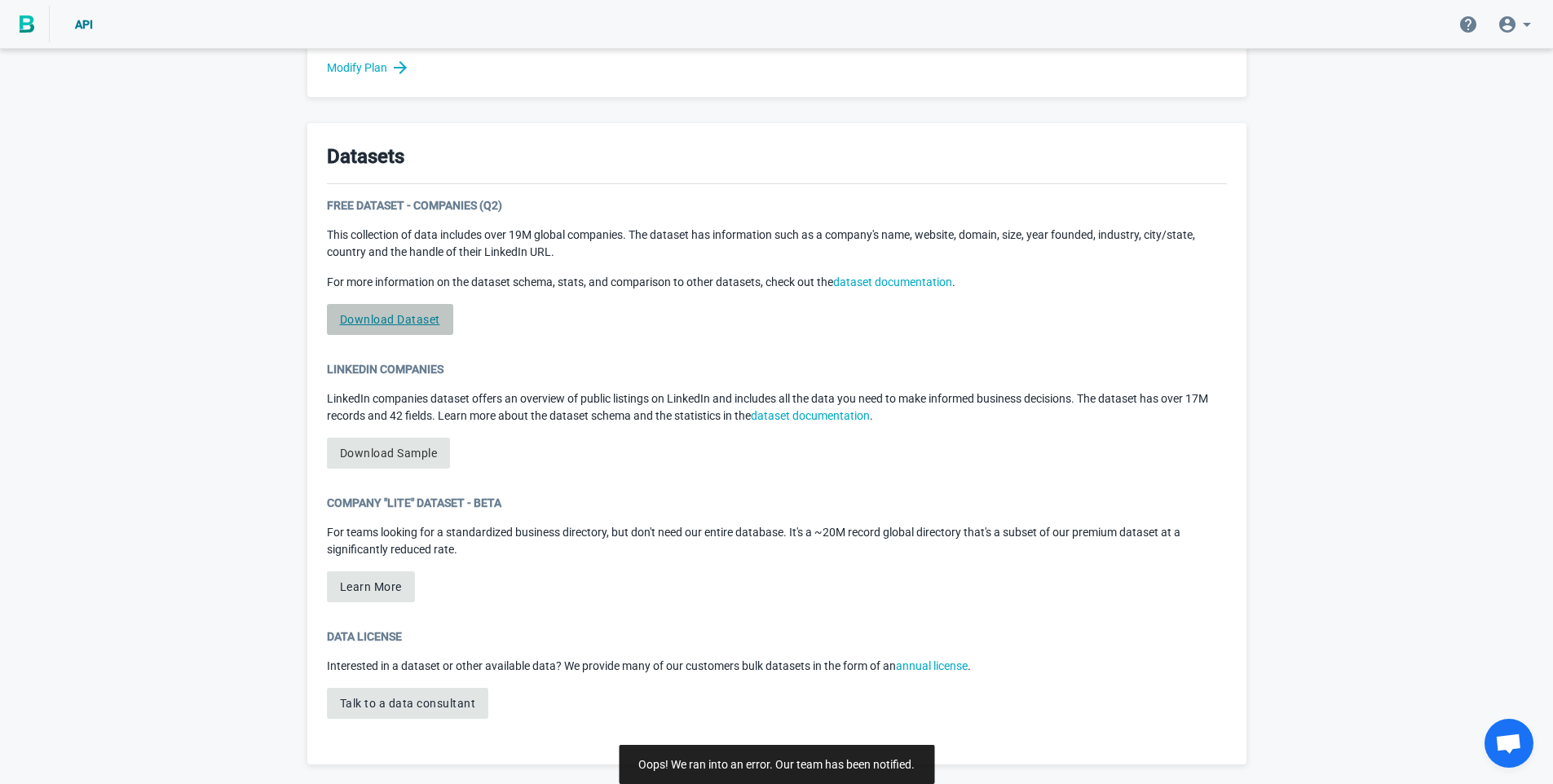
click at [373, 320] on link "Download Dataset" at bounding box center [390, 319] width 126 height 31
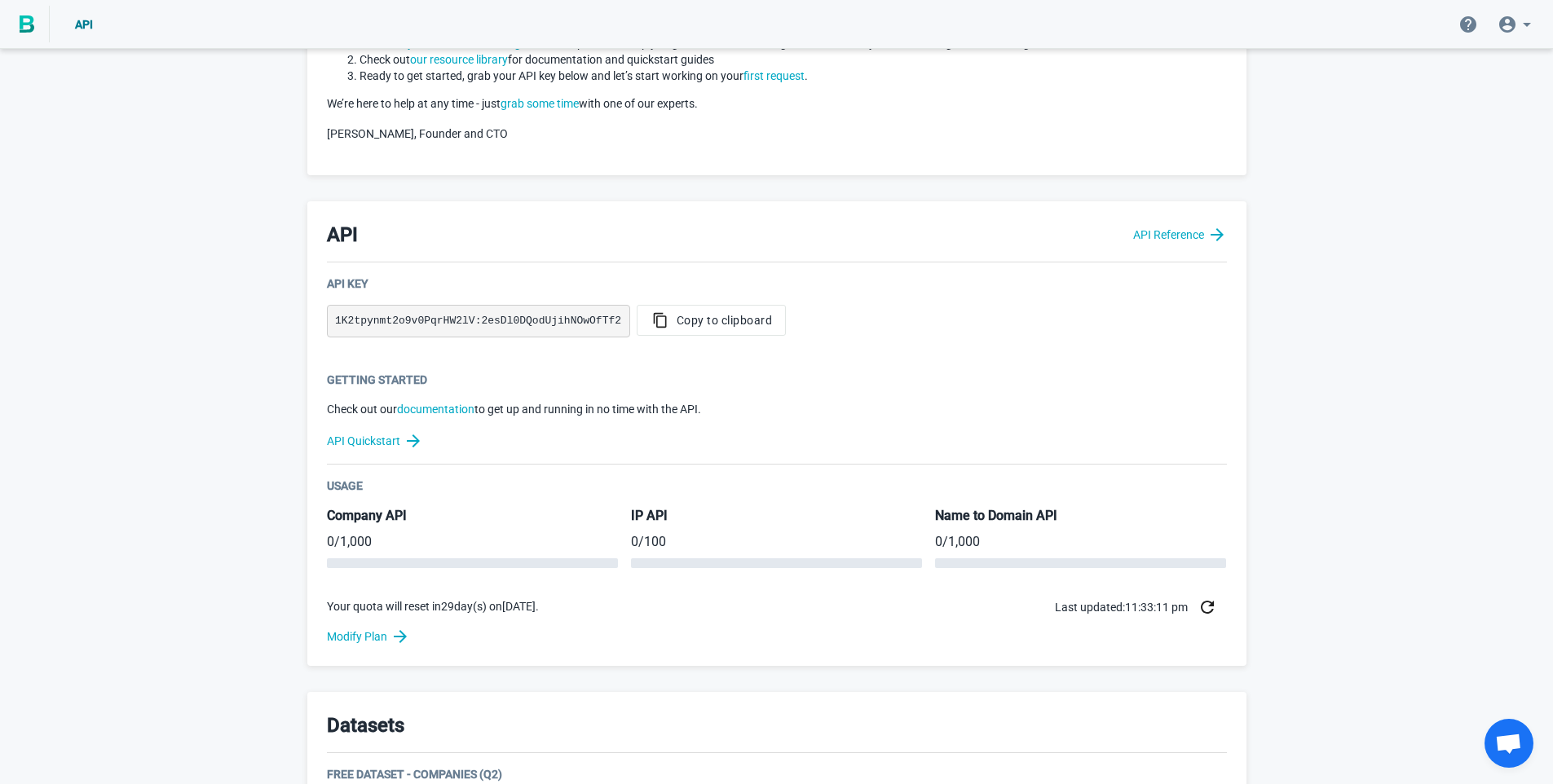
scroll to position [0, 0]
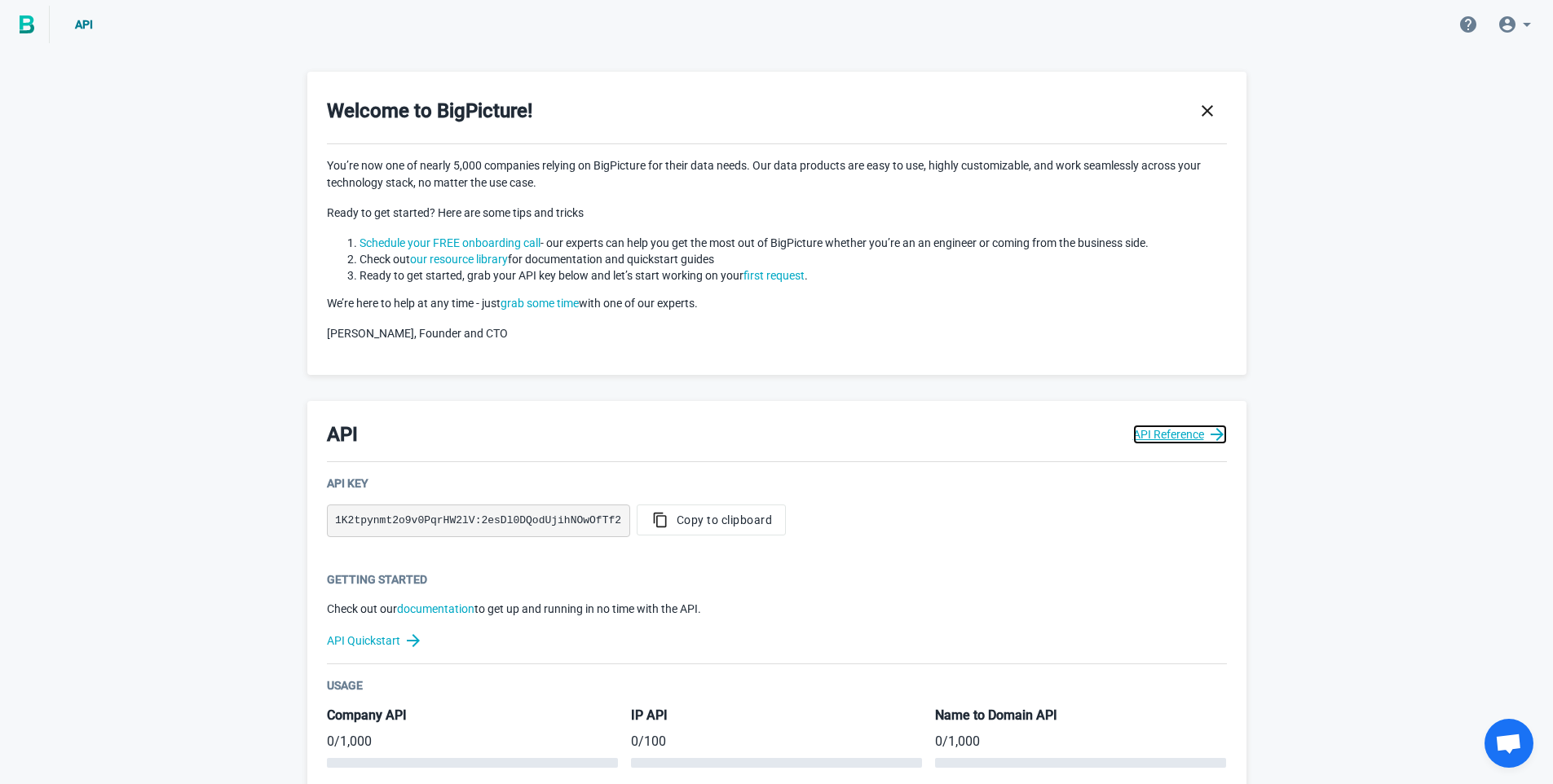
click at [1171, 433] on link "API Reference" at bounding box center [1180, 435] width 94 height 20
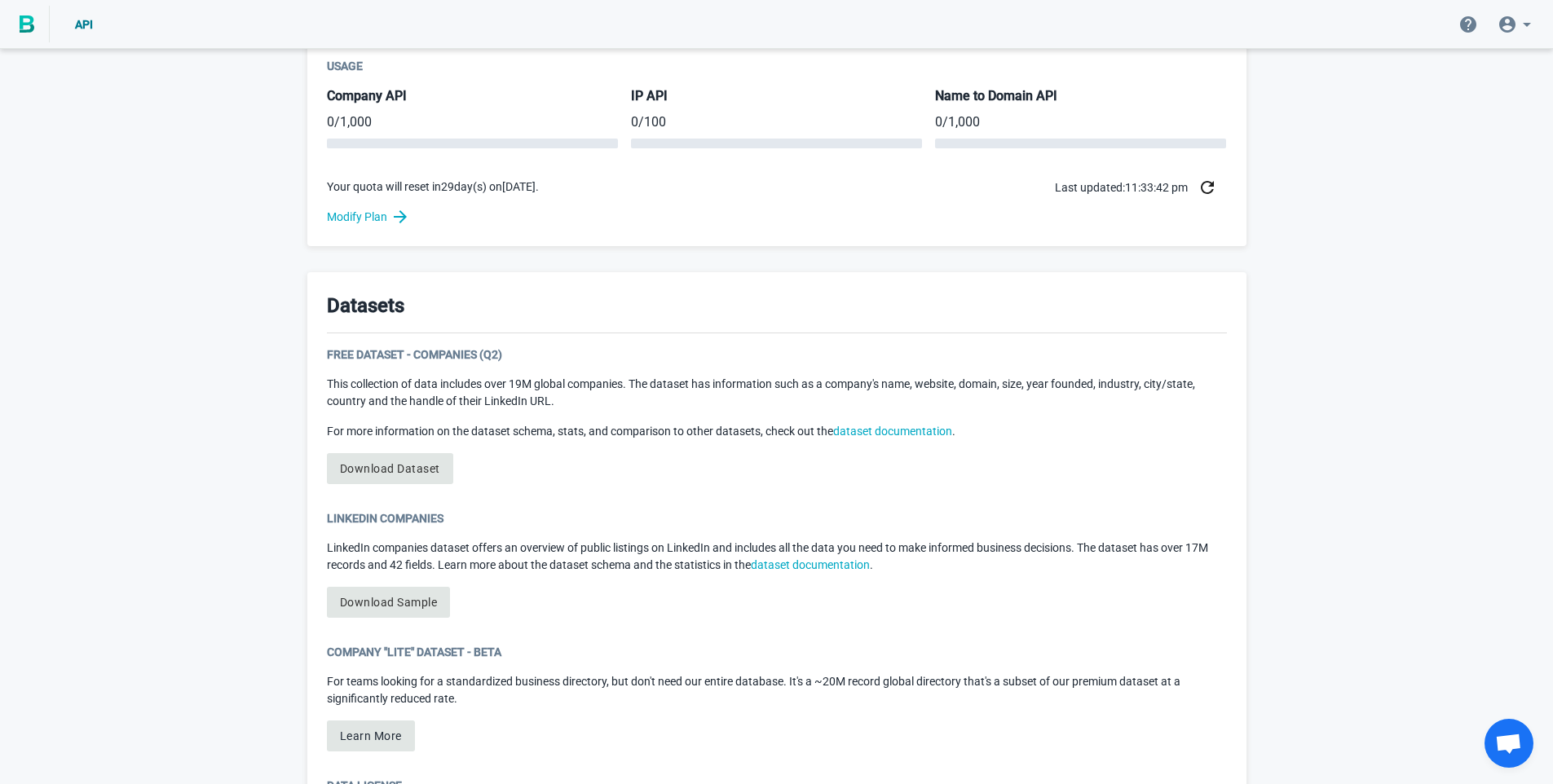
scroll to position [768, 0]
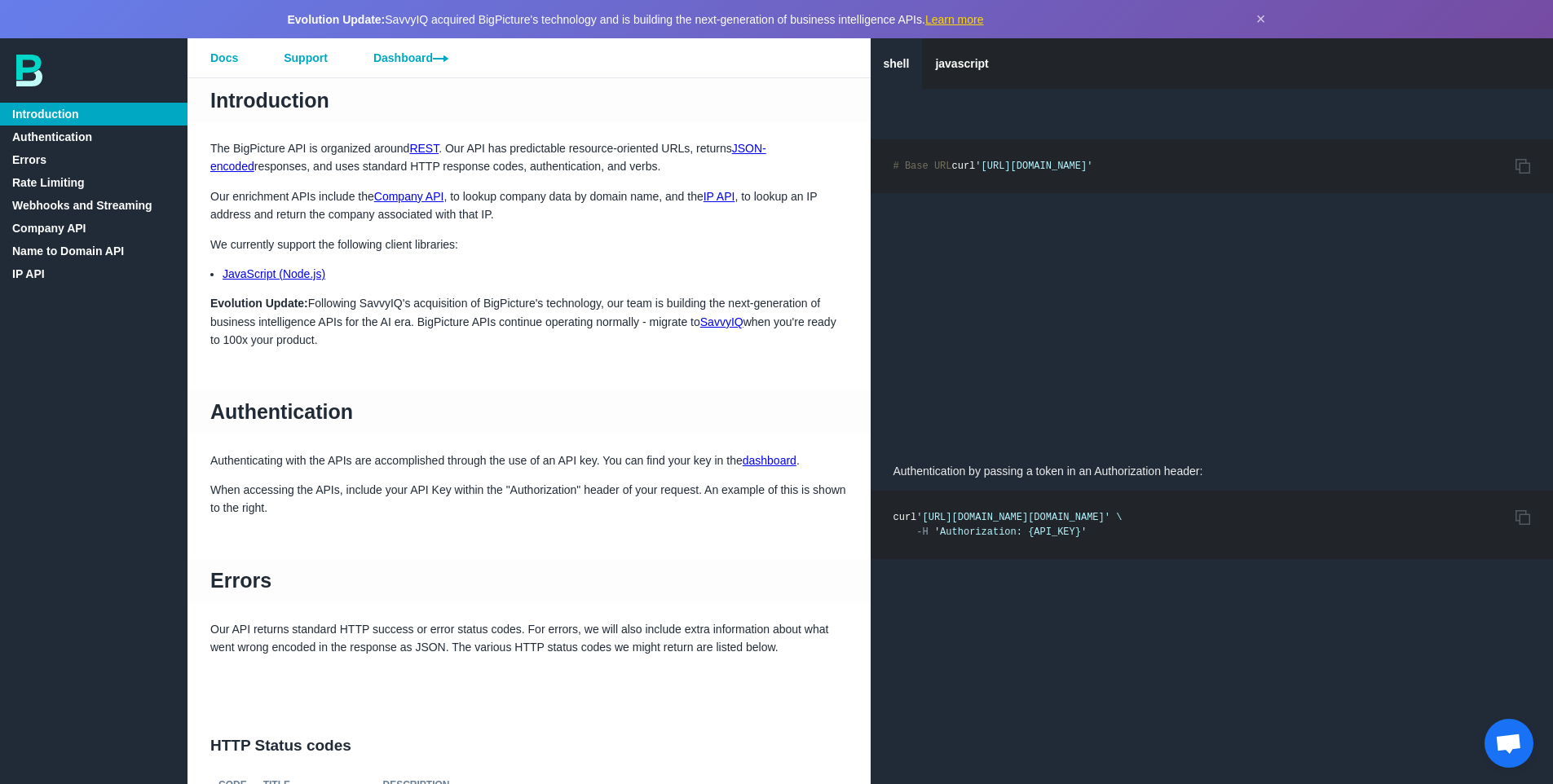
click at [73, 229] on link "Company API" at bounding box center [94, 228] width 187 height 23
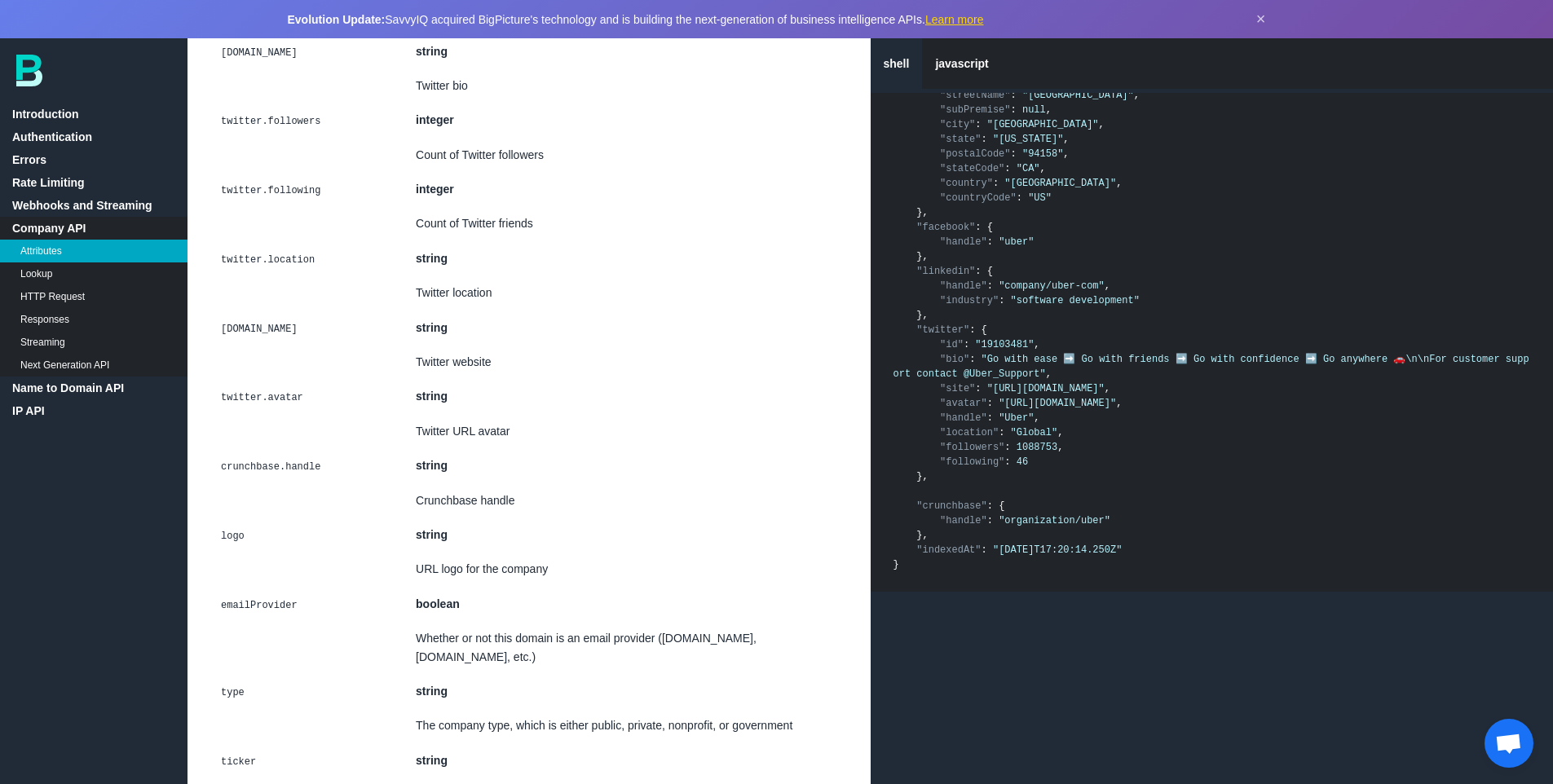
scroll to position [6328, 0]
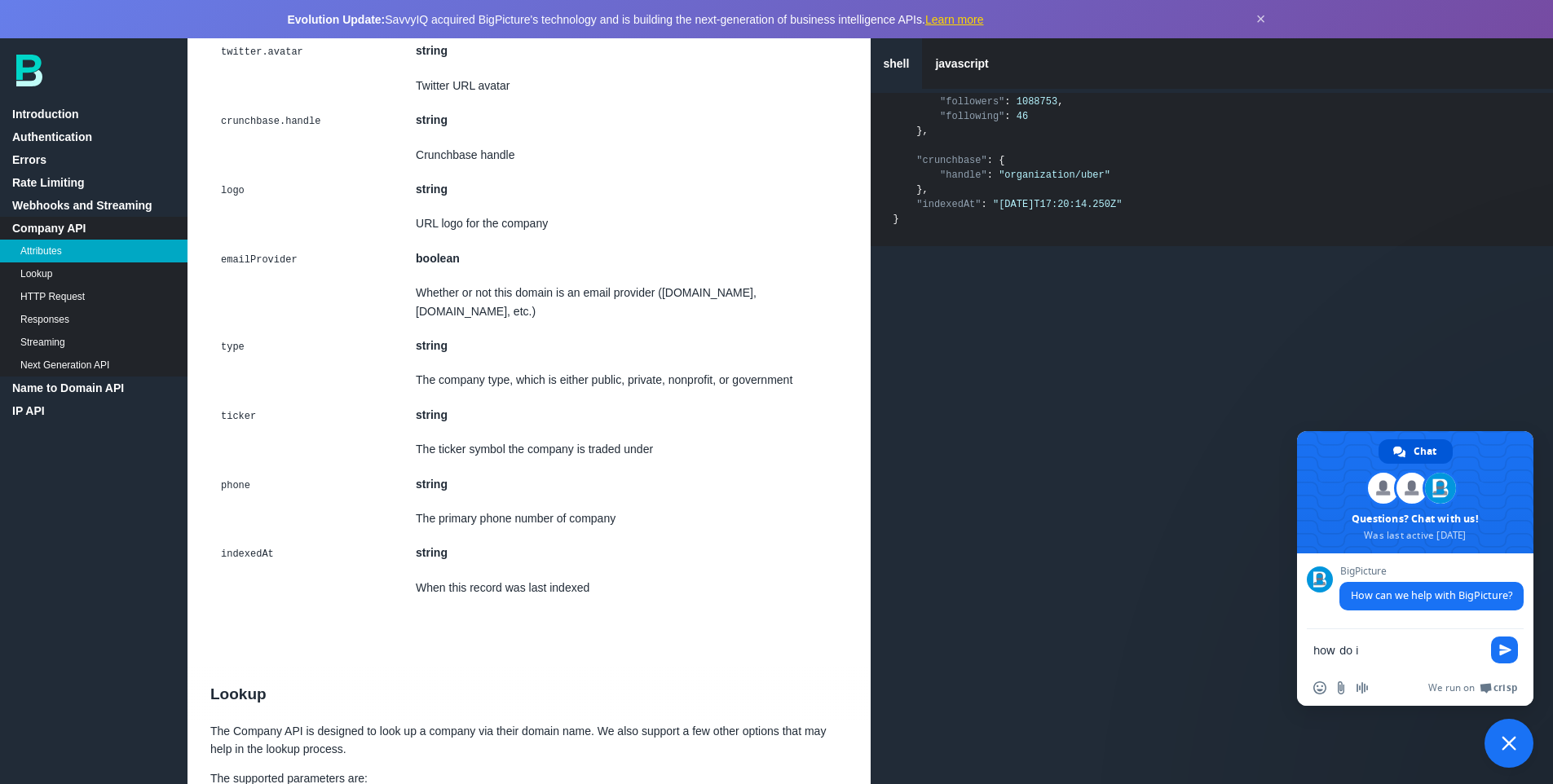
type textarea "how do i download the free dataset. download dataset button is not working"
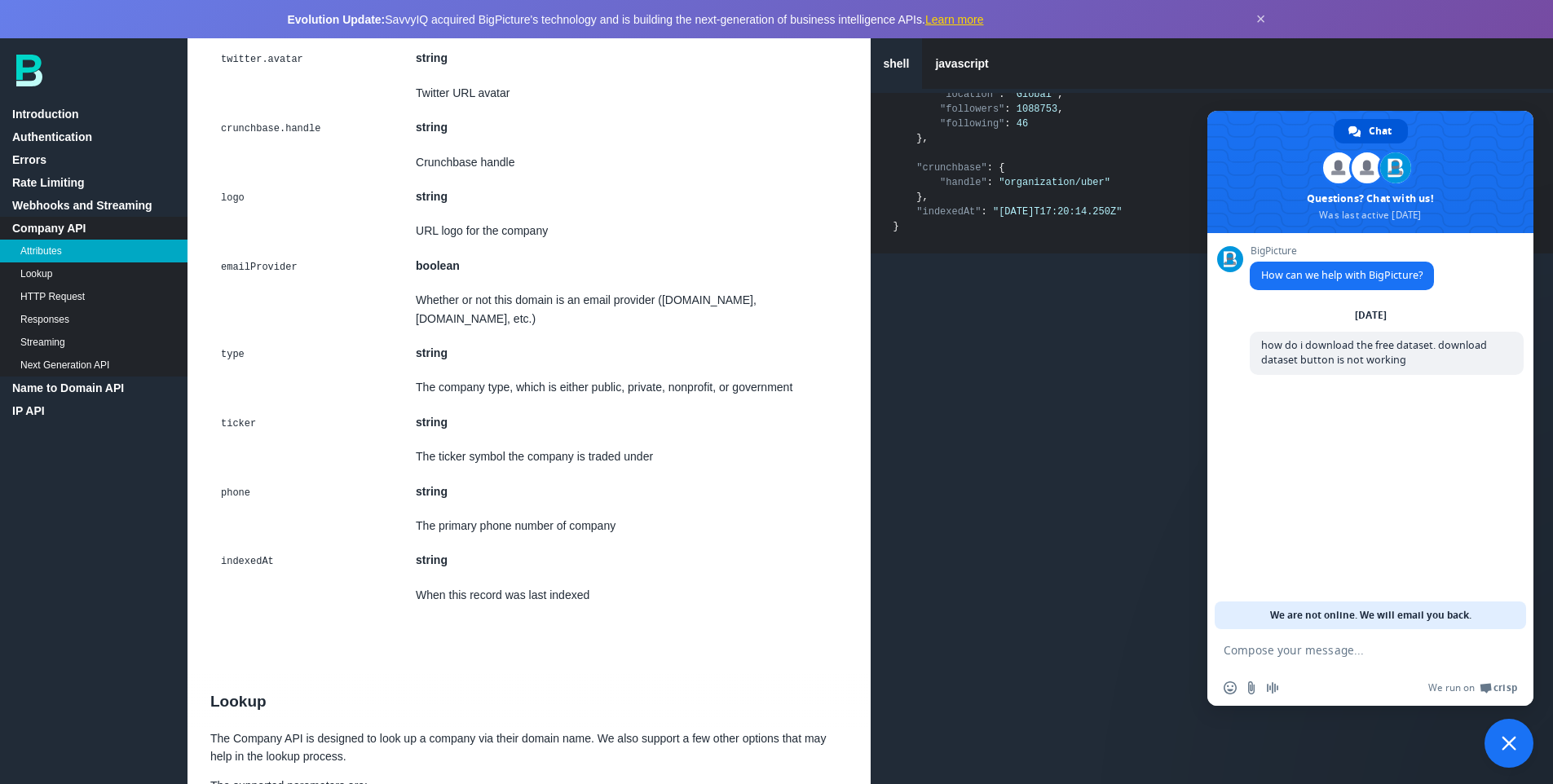
scroll to position [6236, 0]
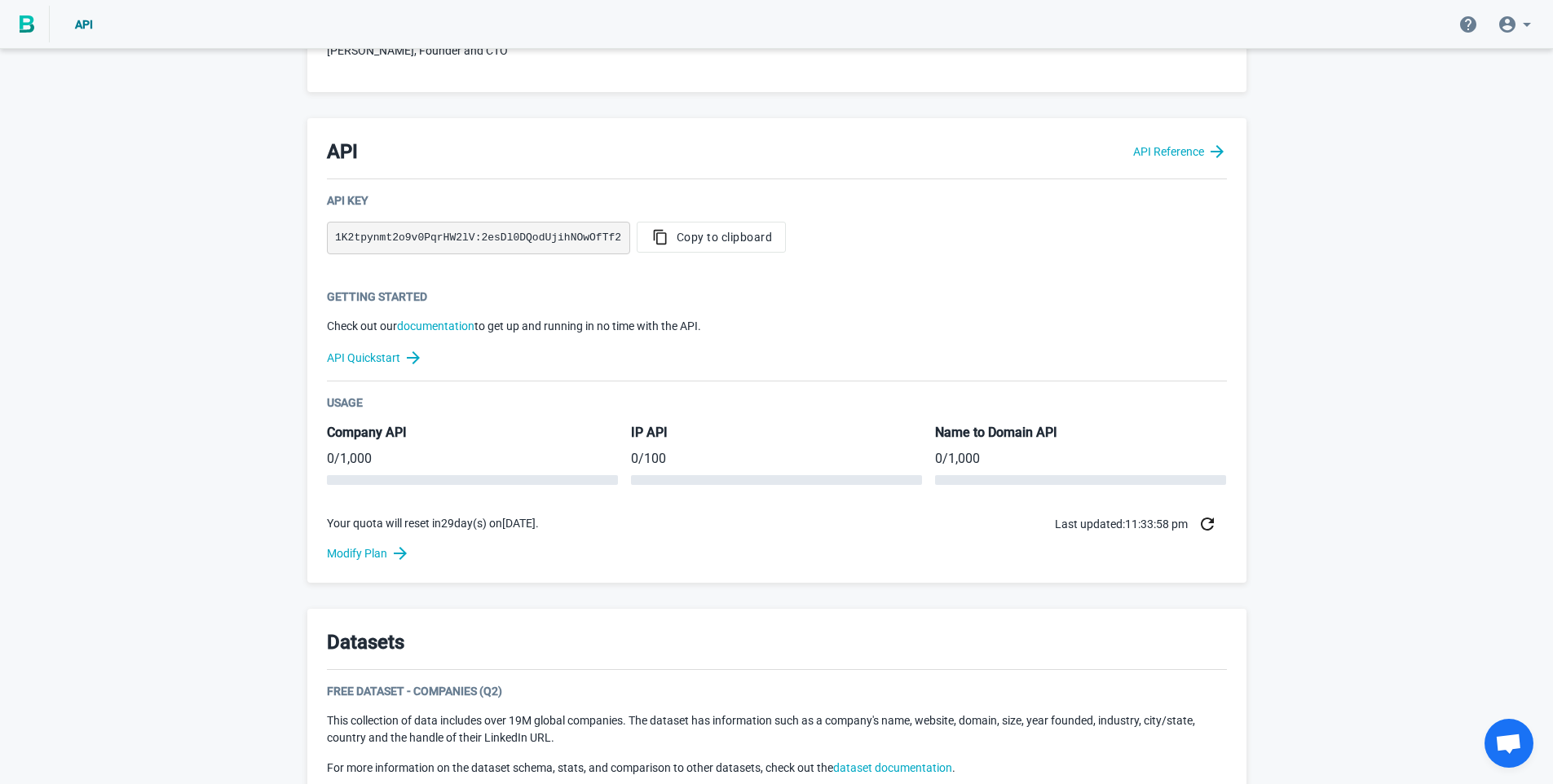
scroll to position [653, 0]
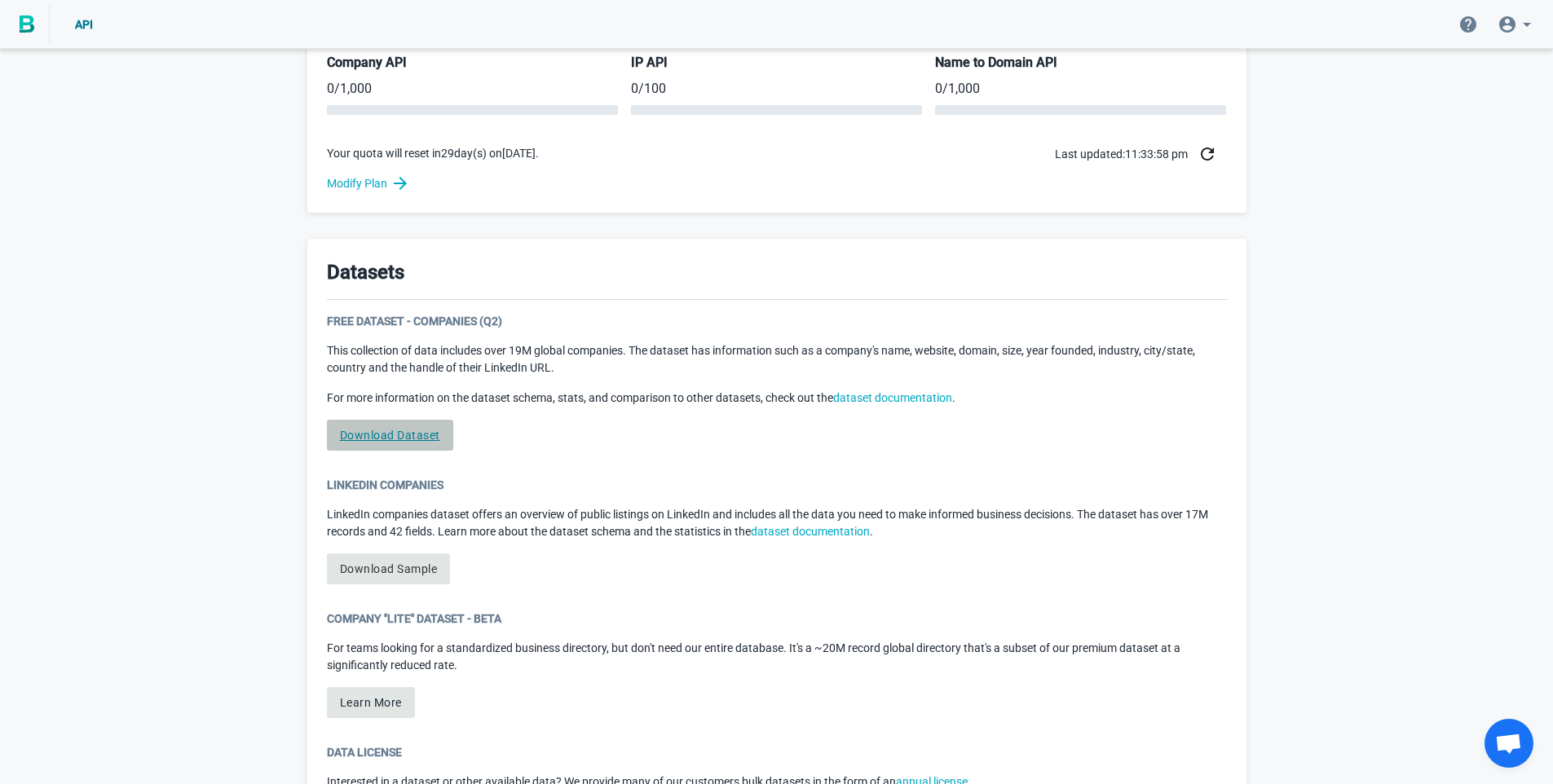
click at [391, 432] on link "Download Dataset" at bounding box center [390, 435] width 126 height 31
click at [1509, 736] on span "Open chat" at bounding box center [1509, 745] width 27 height 23
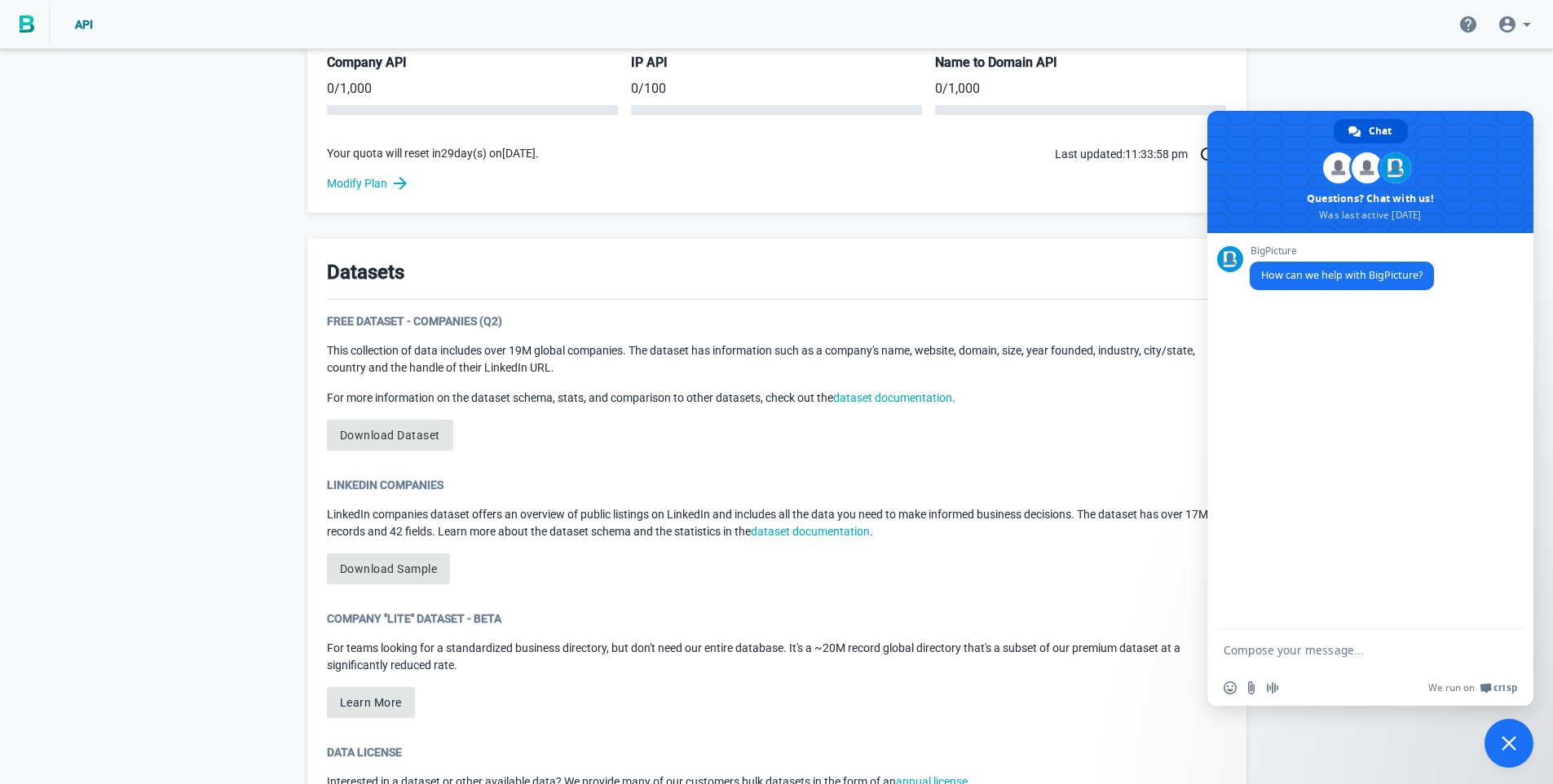
click at [1294, 636] on form at bounding box center [1352, 651] width 258 height 44
click at [1288, 646] on textarea "Compose your message..." at bounding box center [1352, 650] width 258 height 15
type textarea "how do i download the free dataset. download dataset button is not working"
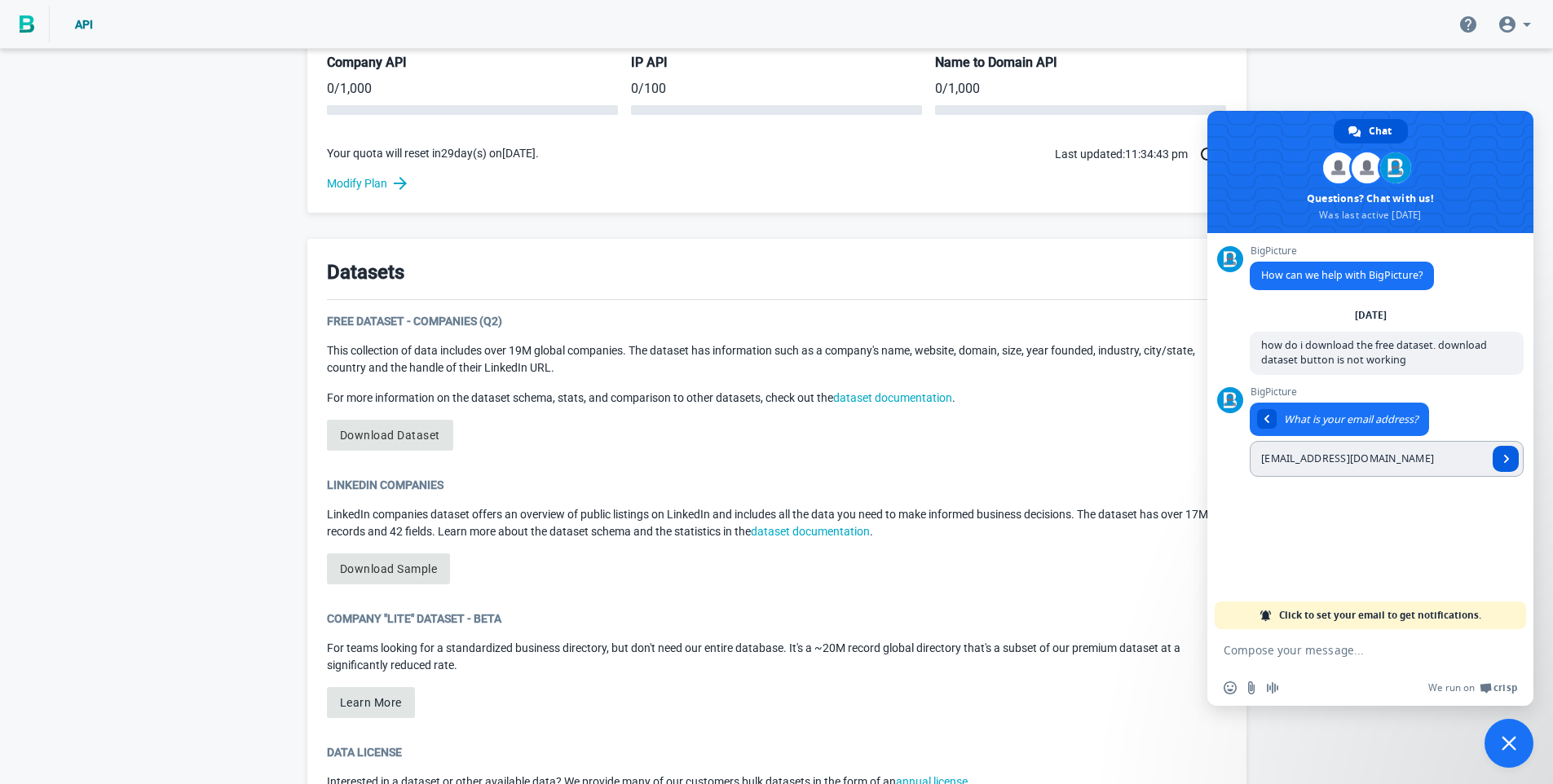
type input "anurag.s@iicl.in"
click at [1501, 462] on span "Send" at bounding box center [1506, 459] width 26 height 26
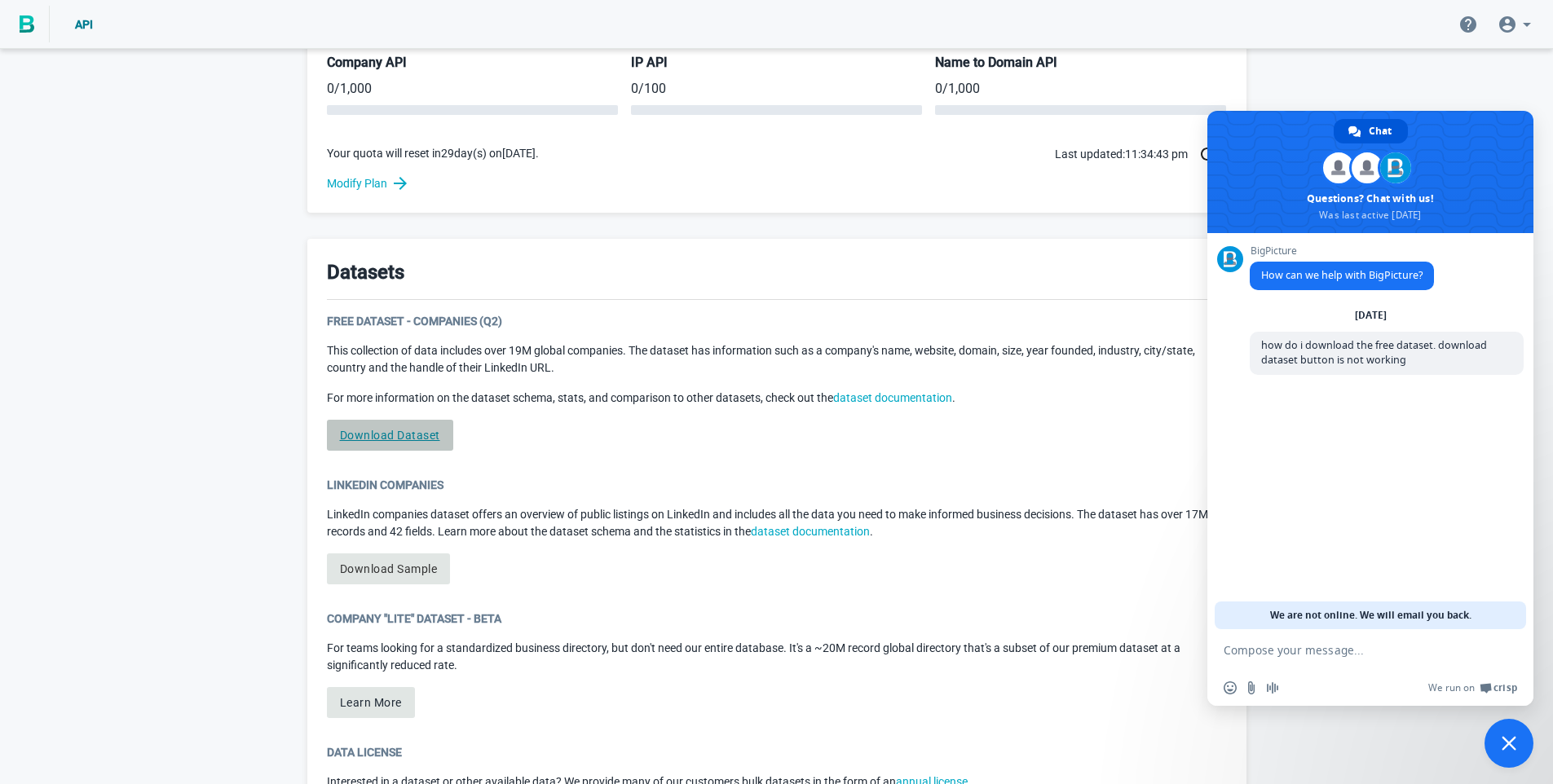
click at [388, 429] on link "Download Dataset" at bounding box center [390, 435] width 126 height 31
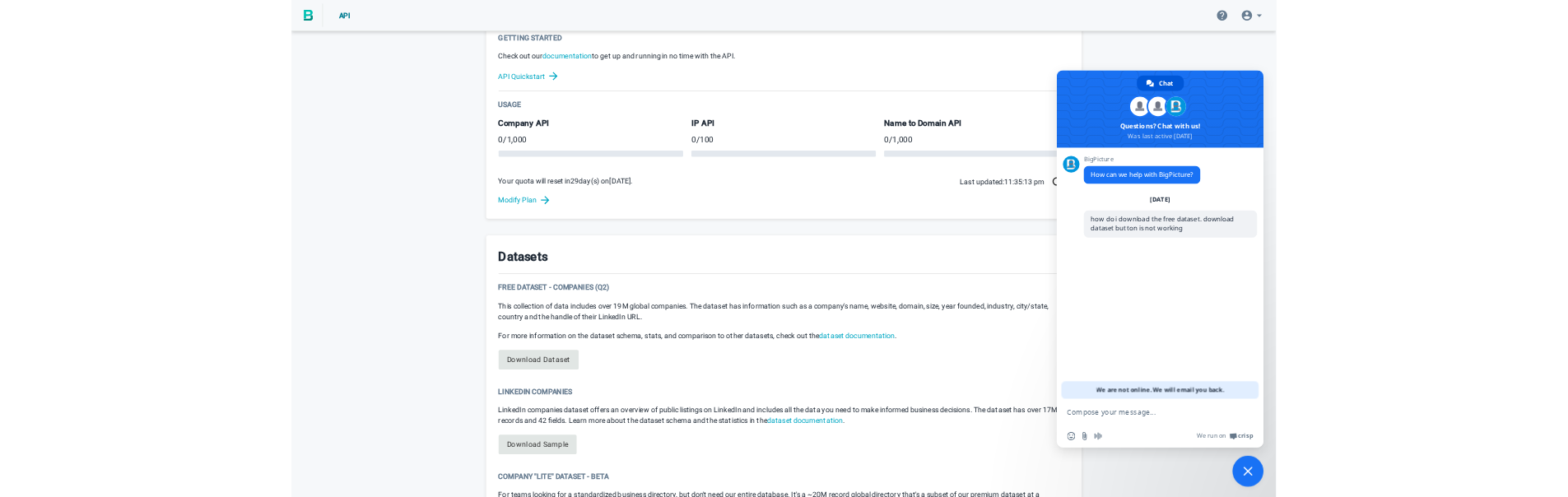
scroll to position [610, 0]
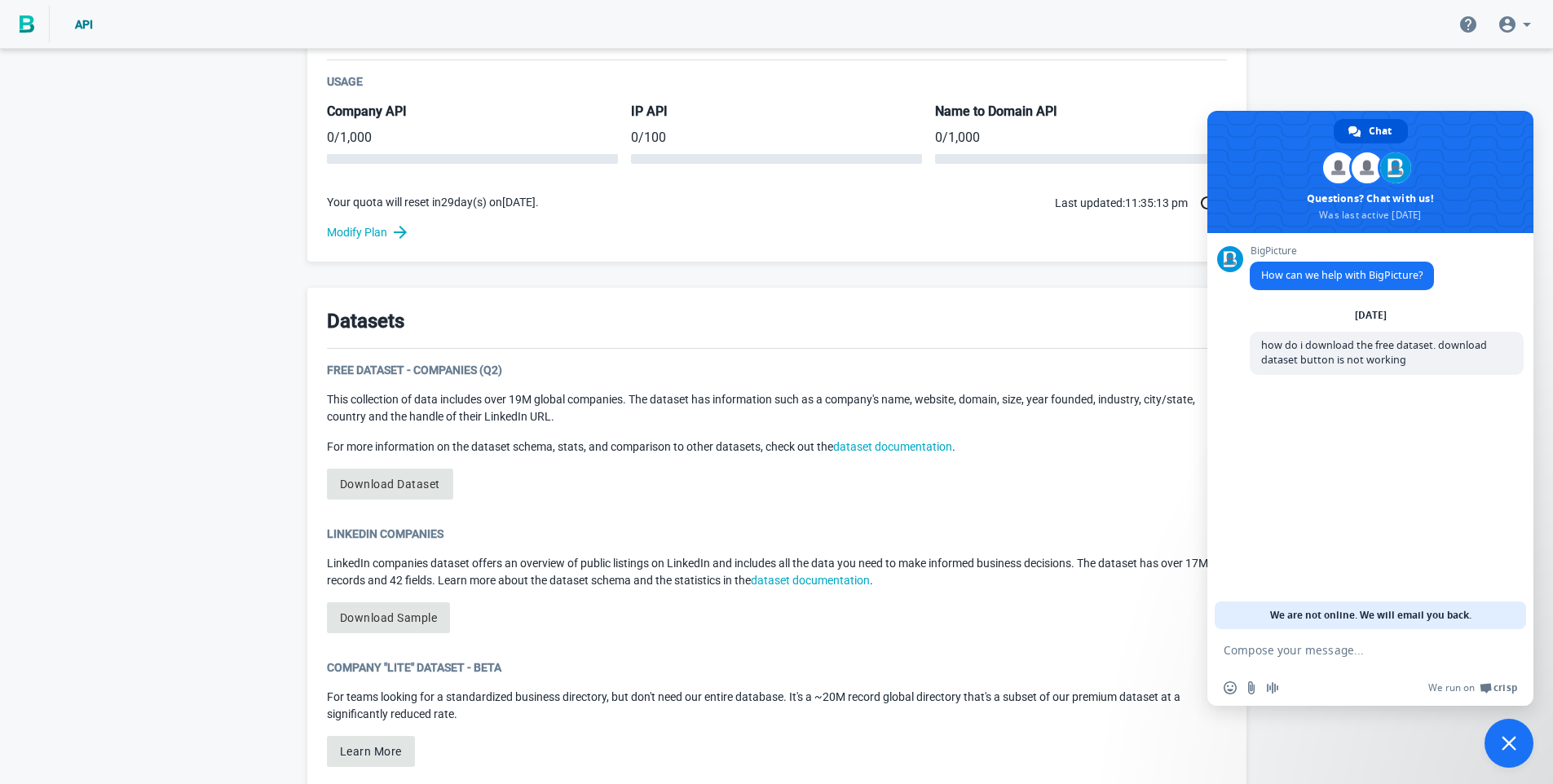
click at [1512, 737] on span "Close chat" at bounding box center [1509, 743] width 15 height 15
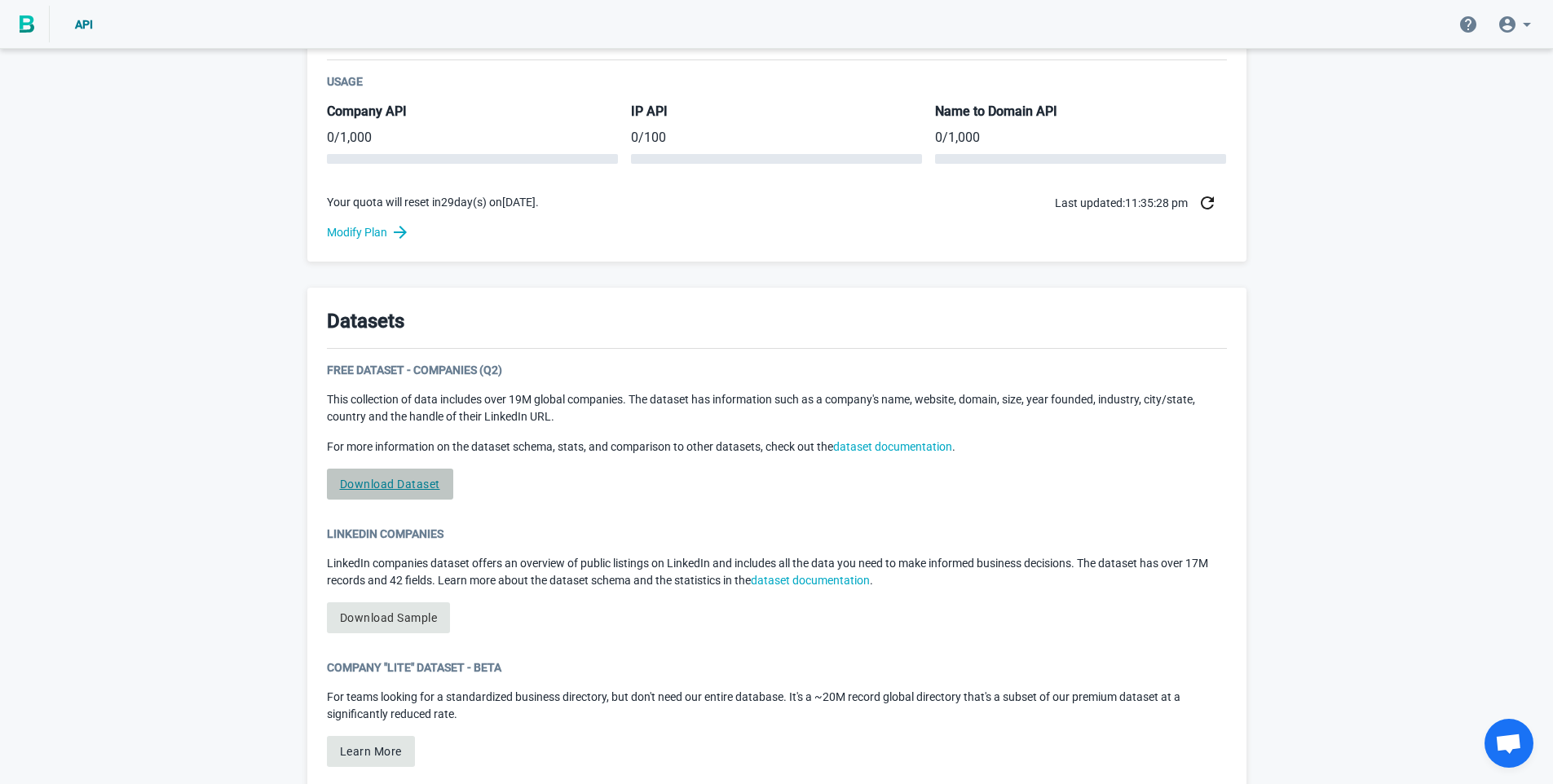
click at [374, 486] on link "Download Dataset" at bounding box center [390, 483] width 126 height 31
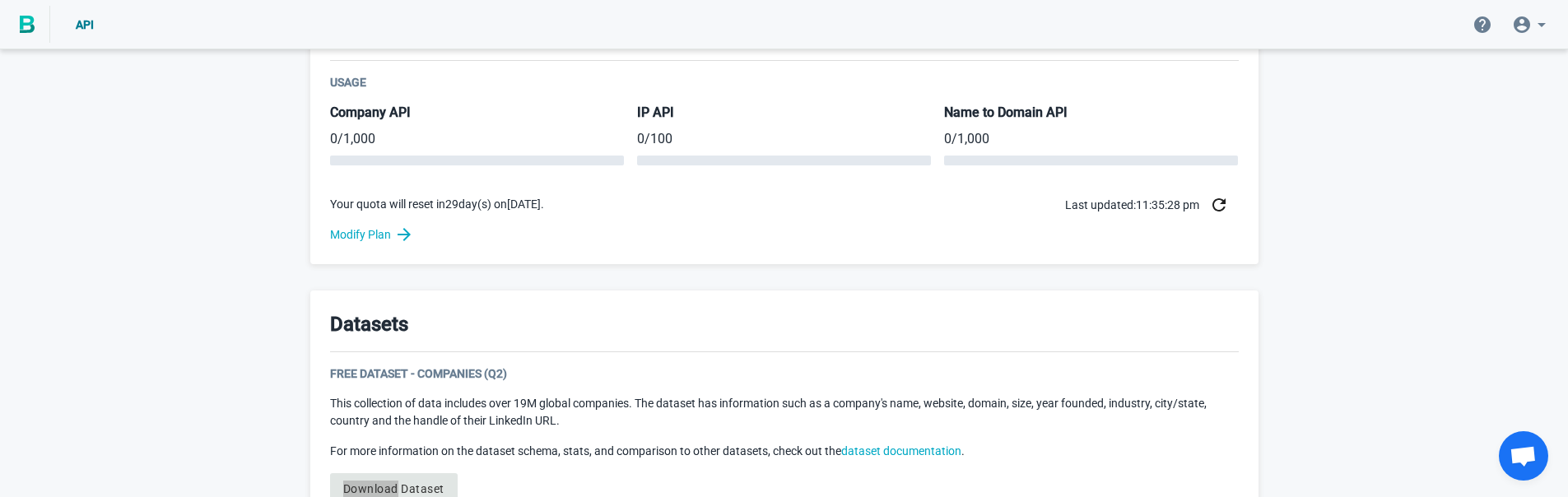
scroll to position [139, 0]
click at [387, 480] on link "Download Dataset" at bounding box center [393, 488] width 128 height 31
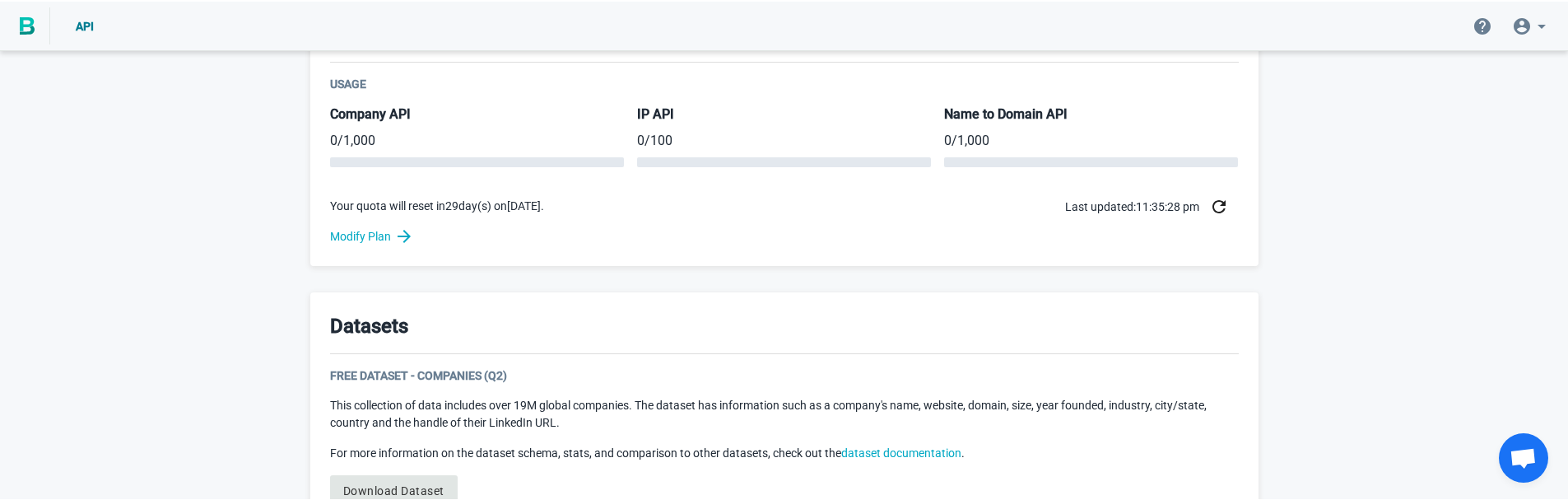
scroll to position [0, 0]
click at [421, 488] on link "Download Dataset" at bounding box center [393, 488] width 128 height 31
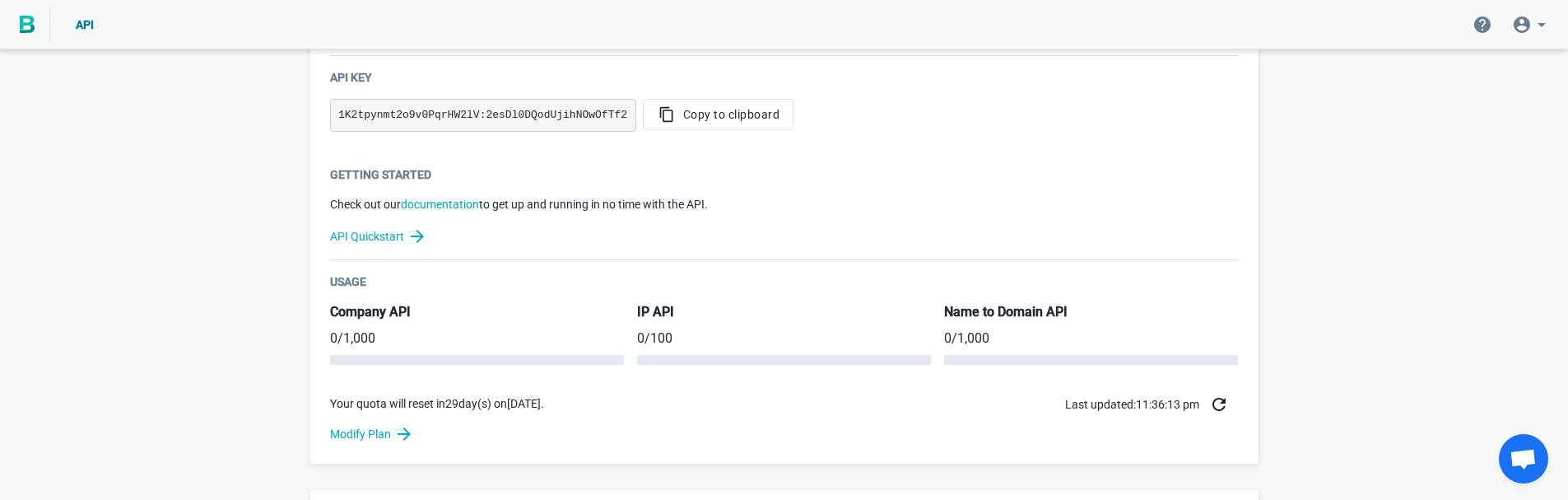
scroll to position [495, 0]
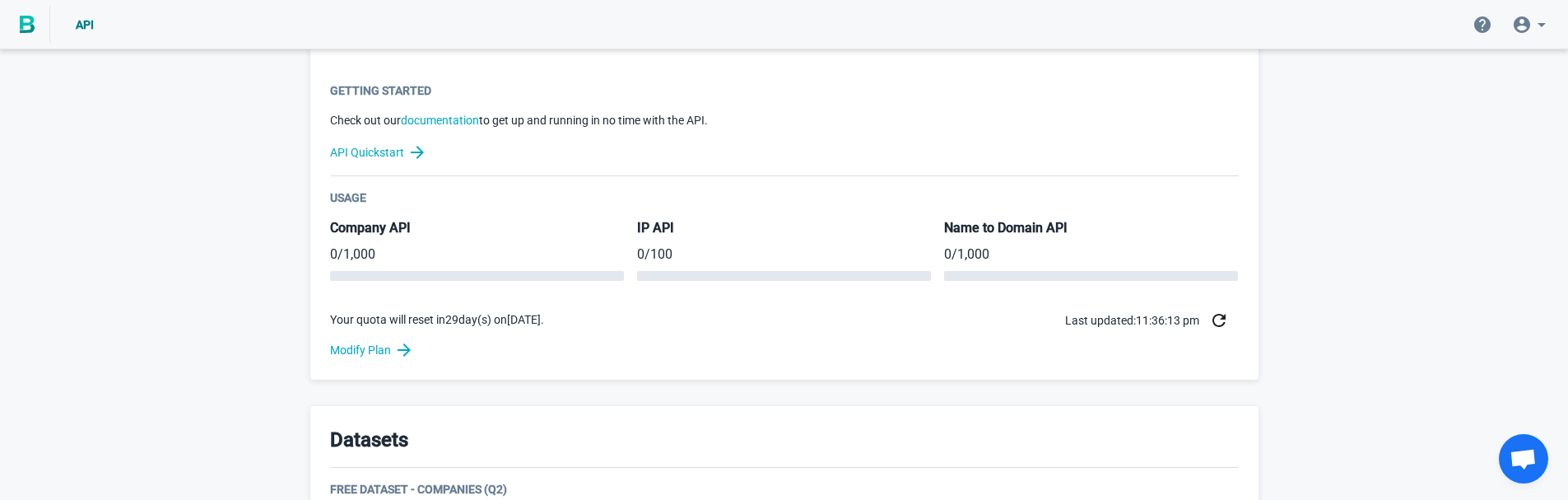
click at [1224, 323] on icon "button" at bounding box center [1219, 321] width 20 height 20
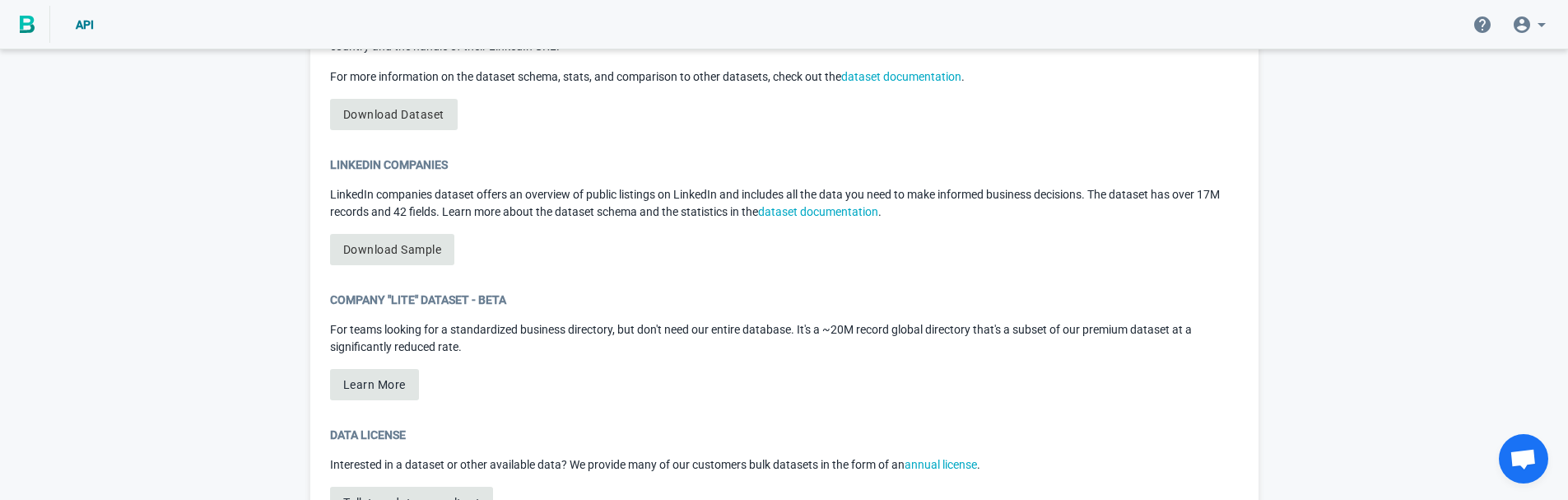
scroll to position [1069, 0]
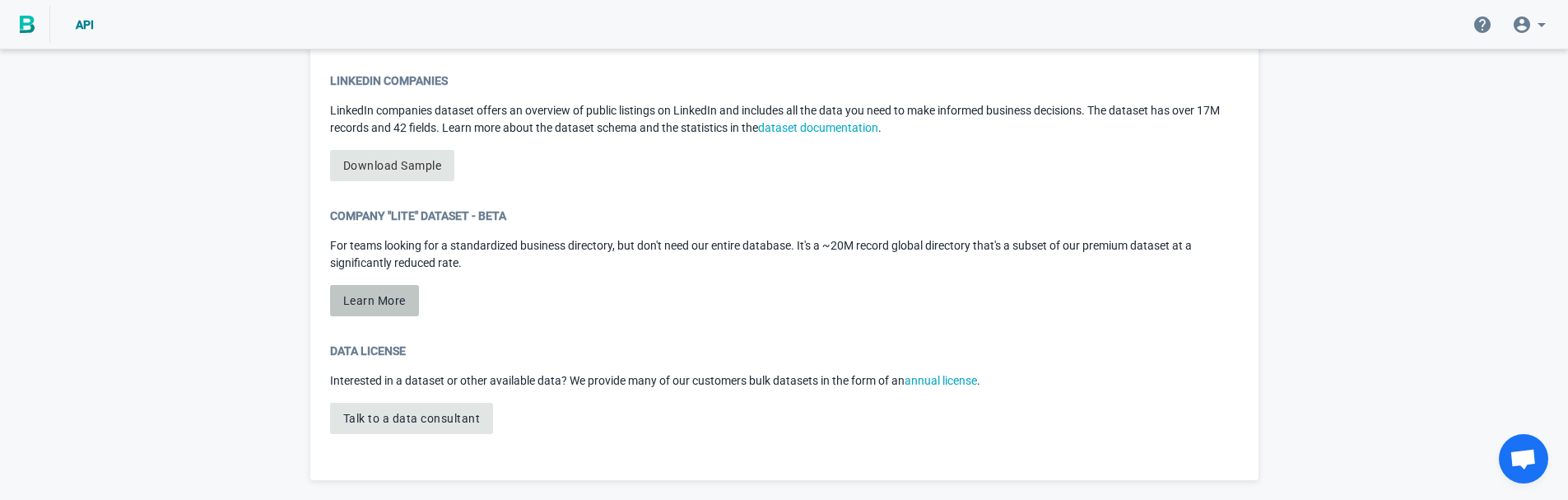
click at [369, 310] on button "Learn More" at bounding box center [374, 300] width 89 height 31
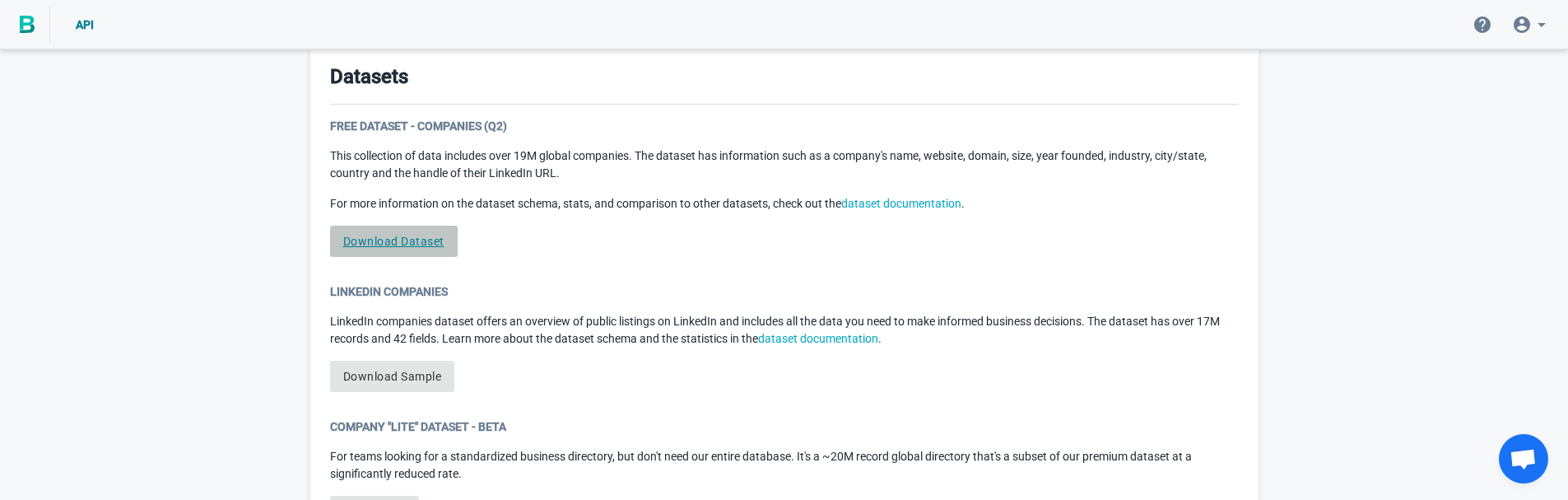
click at [418, 243] on link "Download Dataset" at bounding box center [393, 240] width 128 height 31
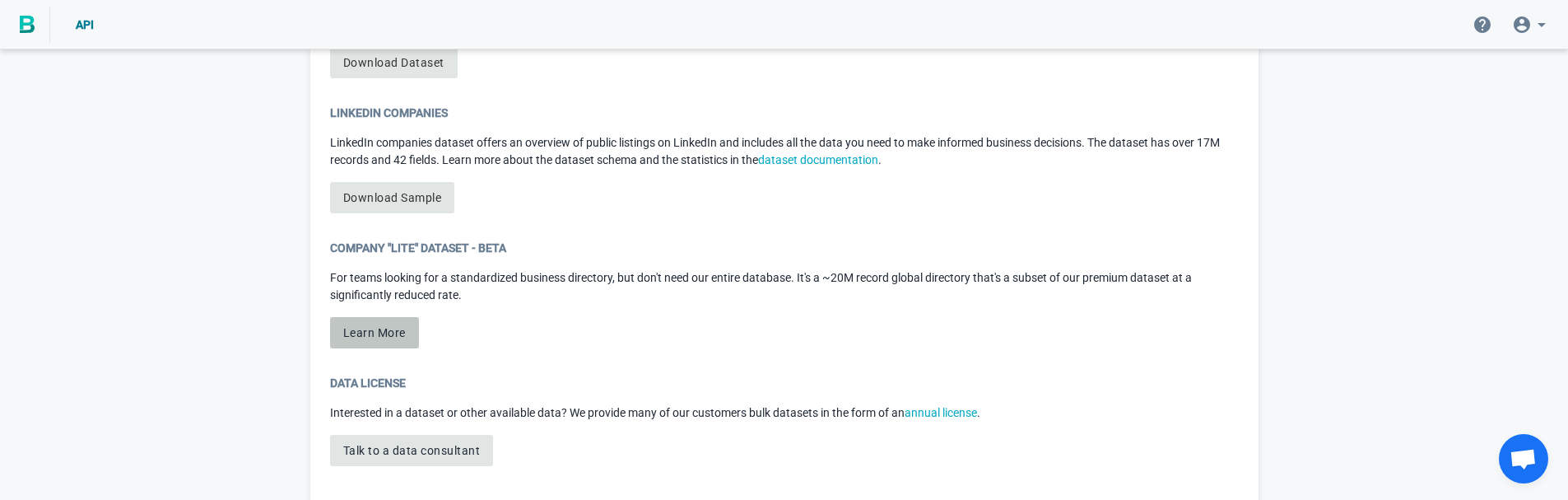
click at [383, 340] on button "Learn More" at bounding box center [374, 332] width 89 height 31
